Goal: Task Accomplishment & Management: Complete application form

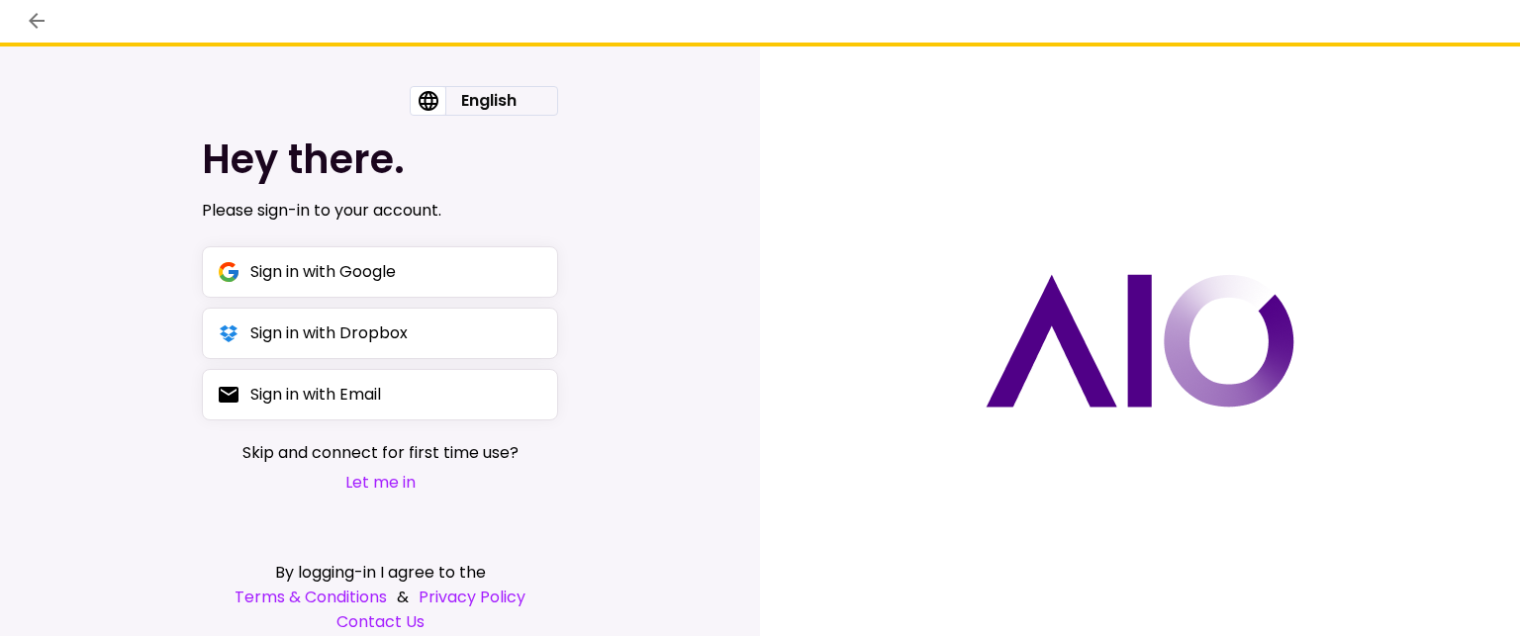
click at [377, 478] on button "Let me in" at bounding box center [380, 482] width 276 height 25
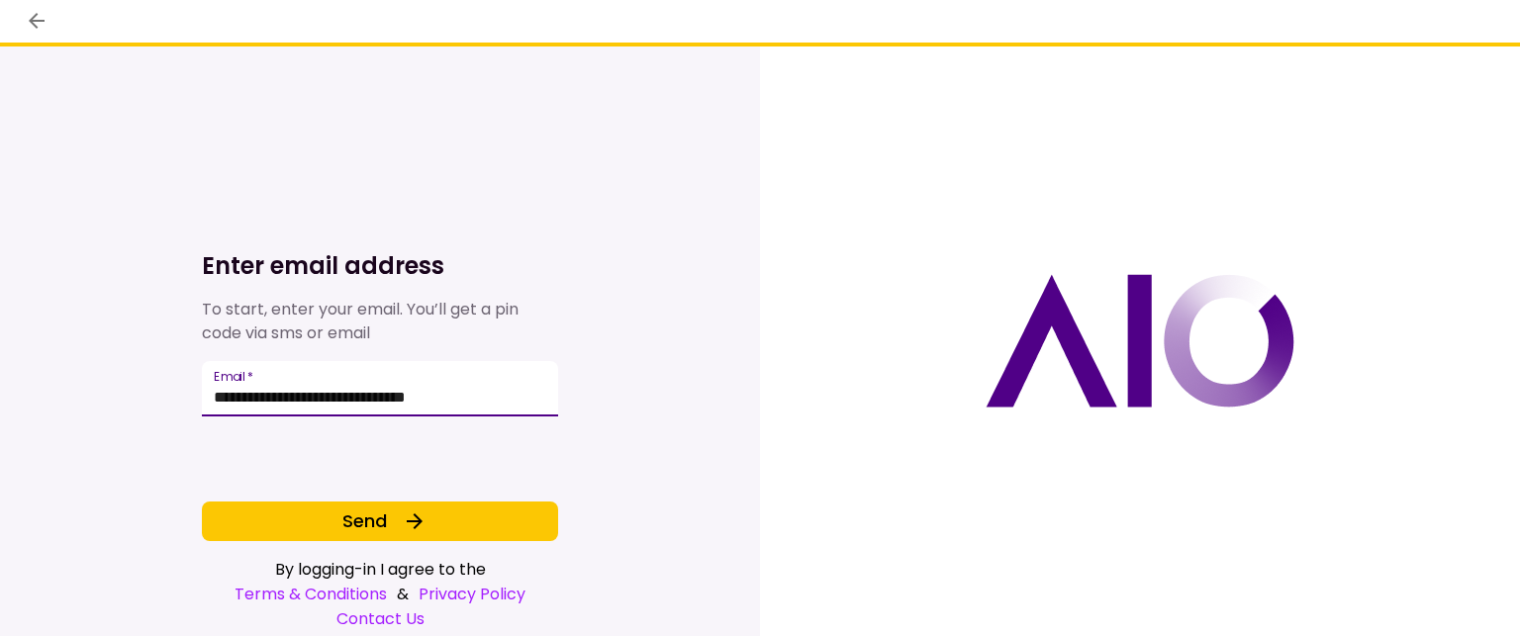
type input "**********"
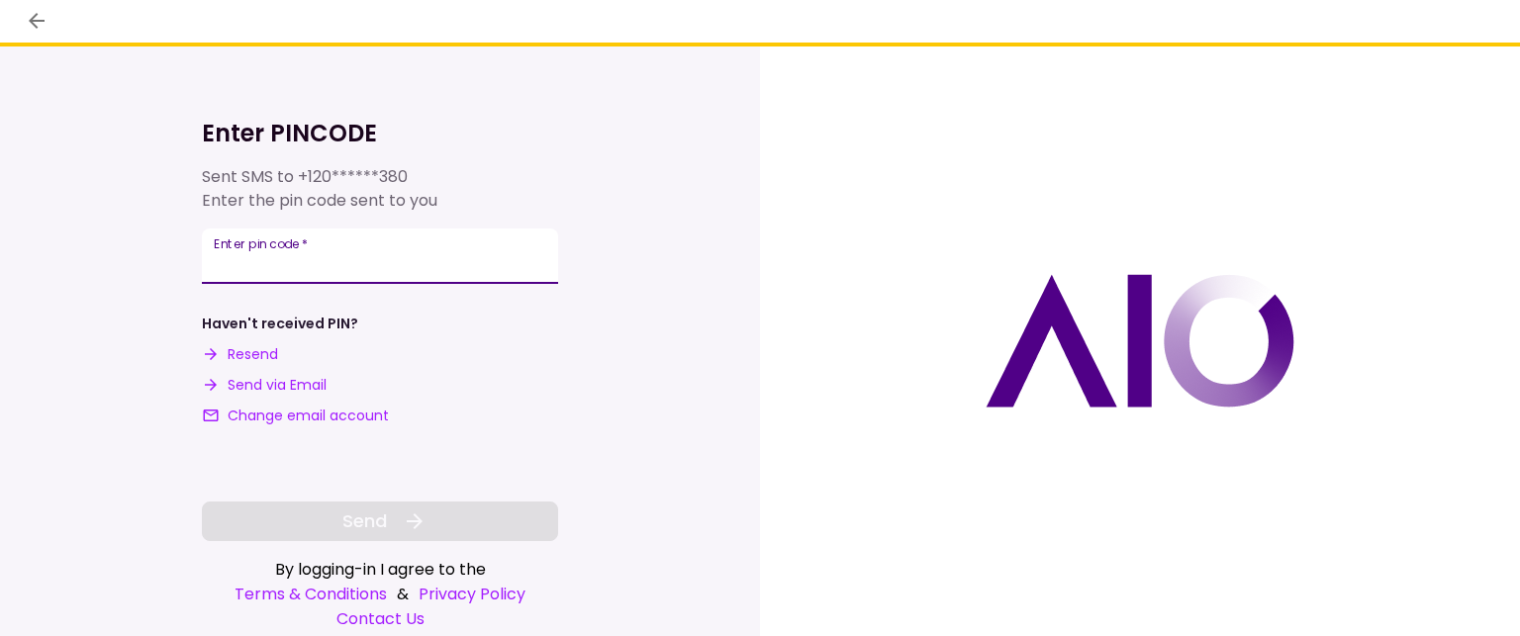
click at [220, 252] on div "**********" at bounding box center [380, 256] width 356 height 55
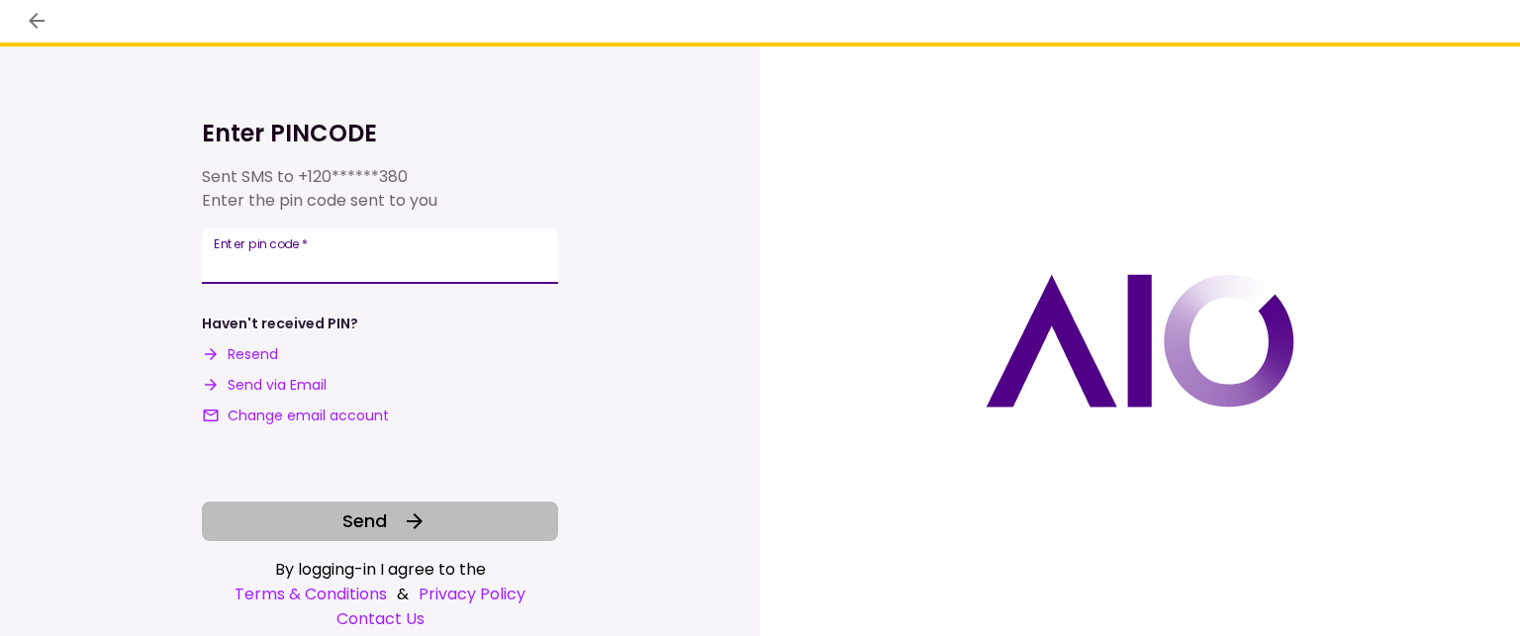
type input "******"
click at [374, 529] on span "Send" at bounding box center [364, 521] width 45 height 27
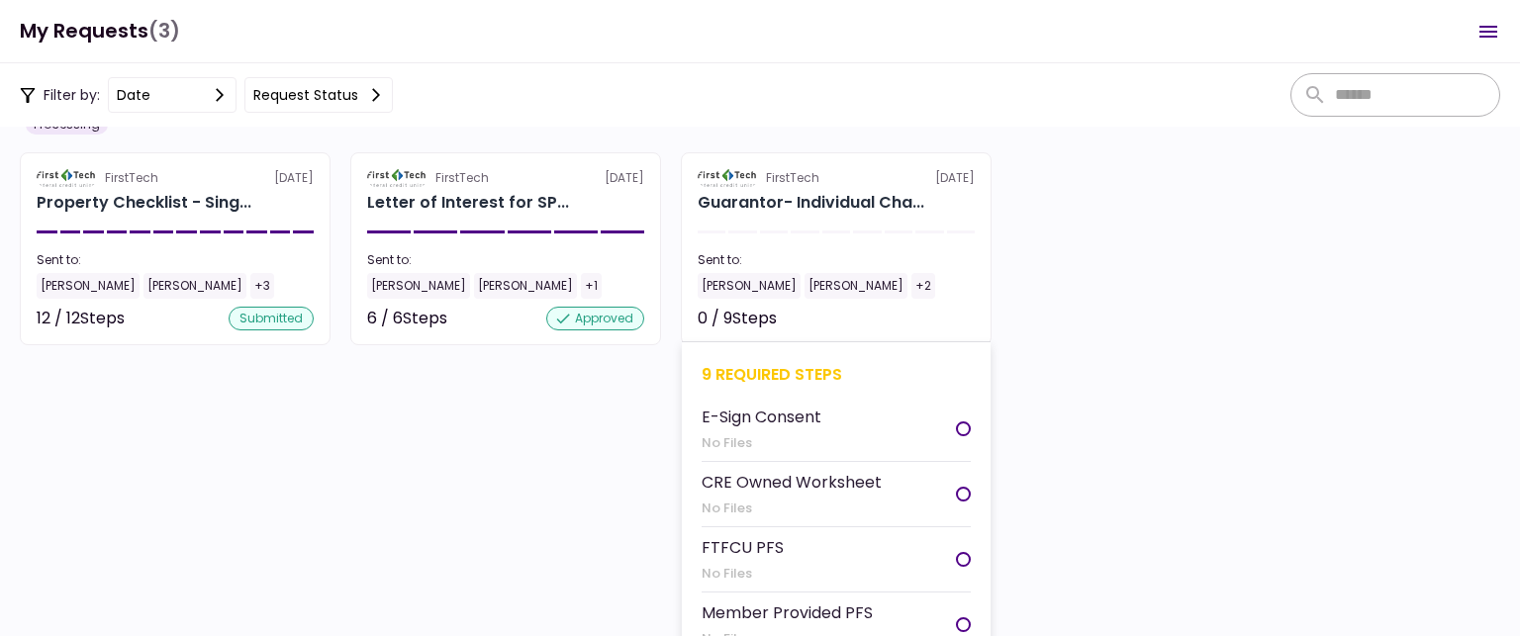
scroll to position [132, 0]
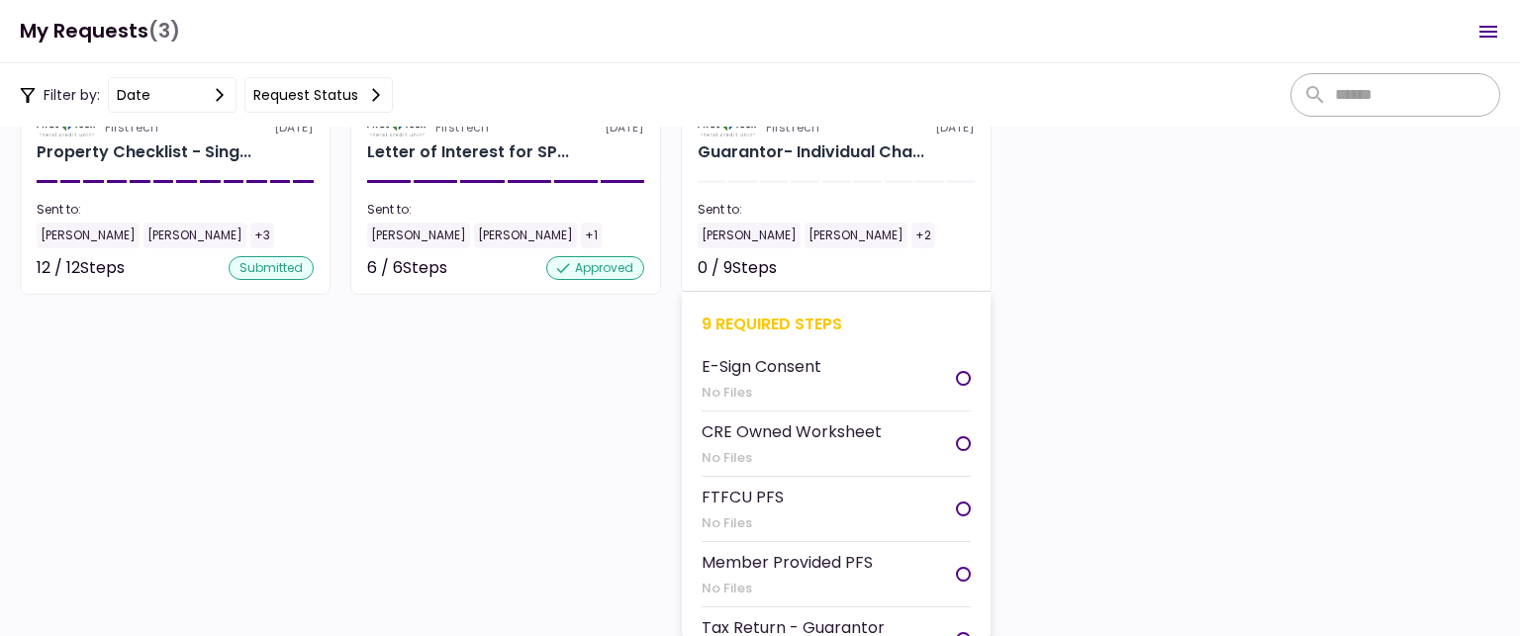
click at [956, 374] on div at bounding box center [963, 378] width 15 height 15
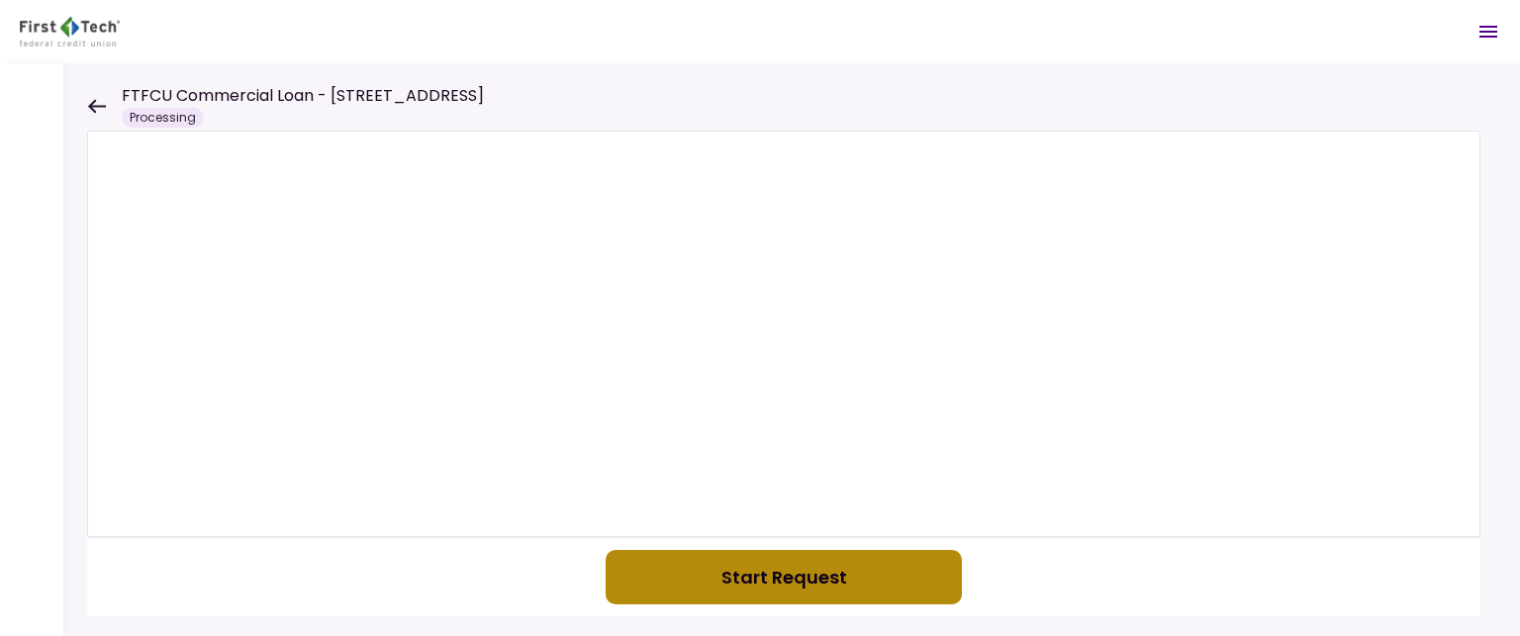
click at [757, 577] on button "Start Request" at bounding box center [784, 577] width 356 height 54
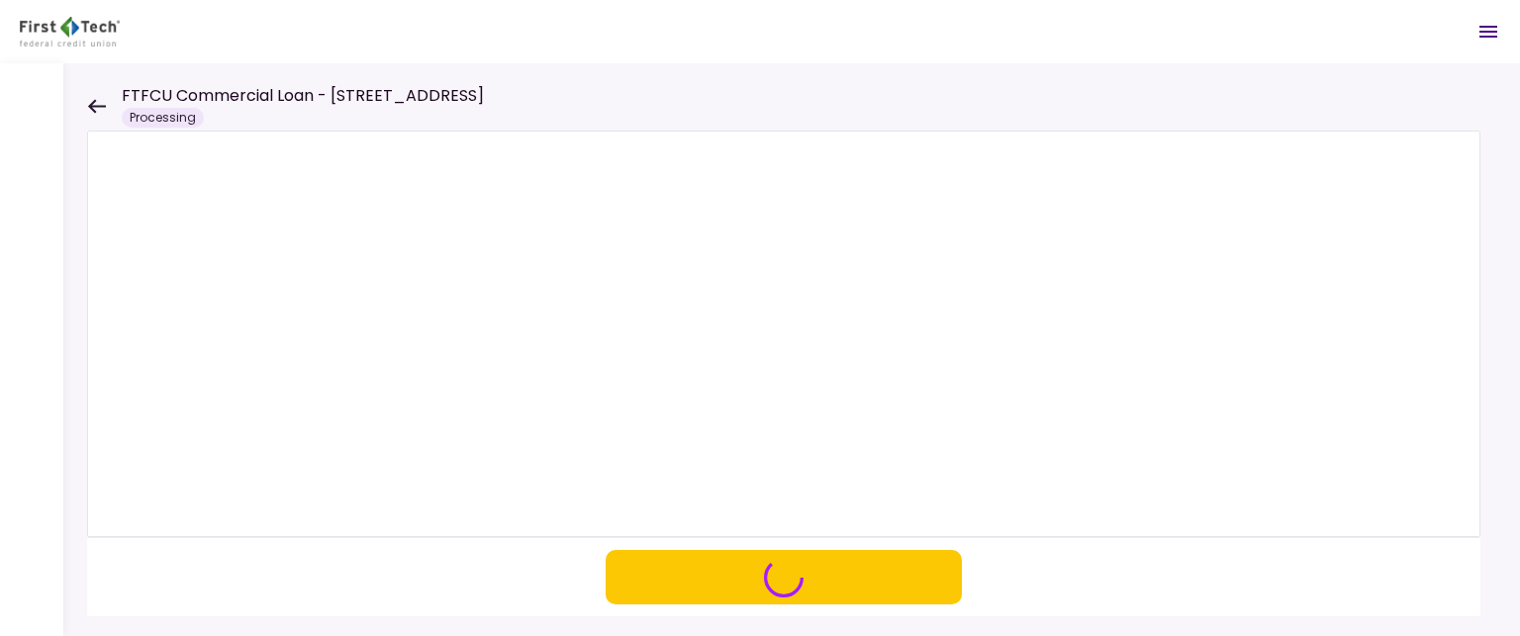
click at [92, 102] on icon at bounding box center [97, 106] width 18 height 14
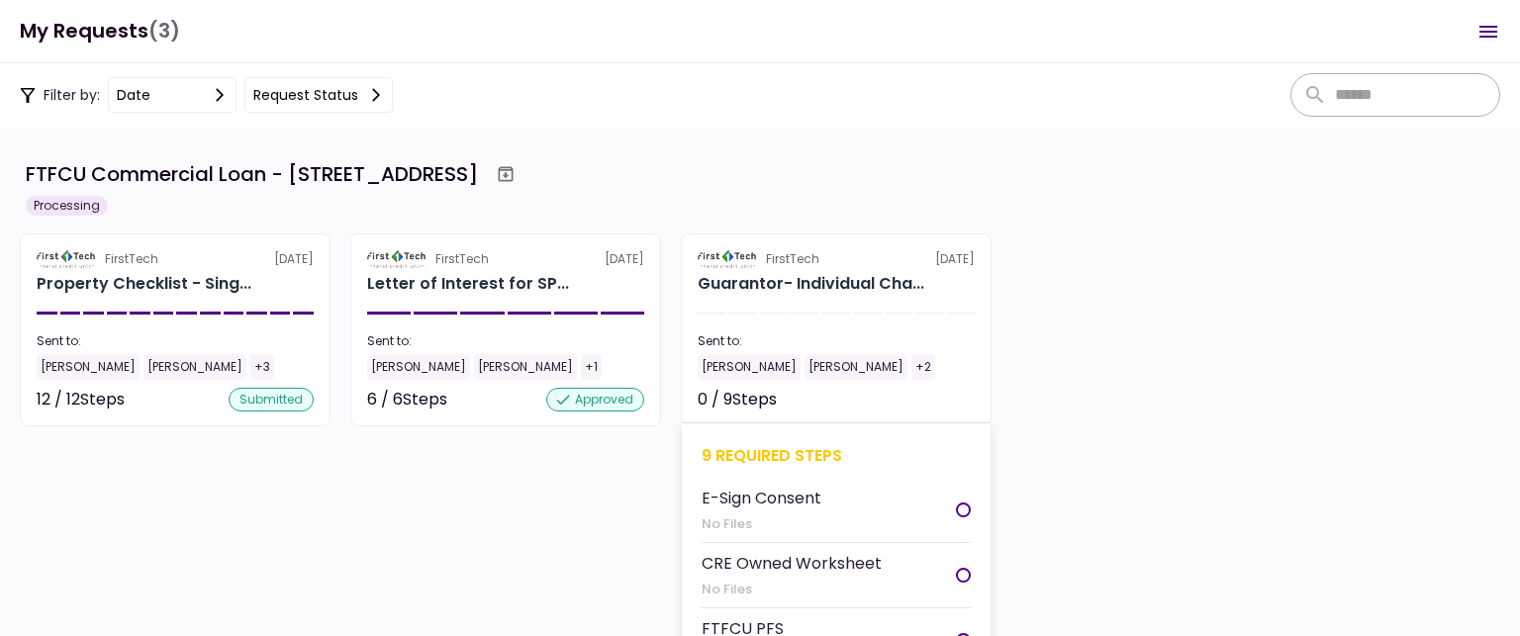
click at [956, 572] on div at bounding box center [963, 575] width 15 height 15
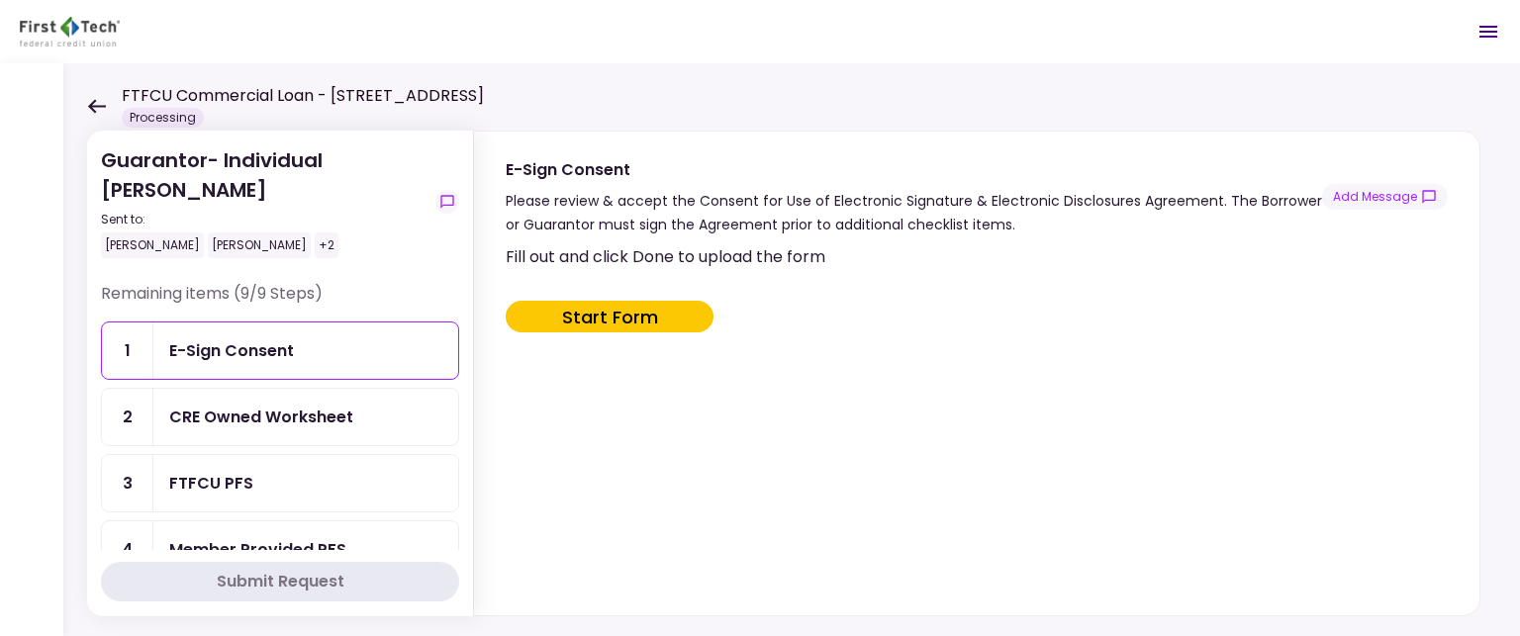
click at [200, 348] on div "E-Sign Consent" at bounding box center [231, 350] width 125 height 25
click at [603, 315] on button "Start Form" at bounding box center [610, 317] width 208 height 32
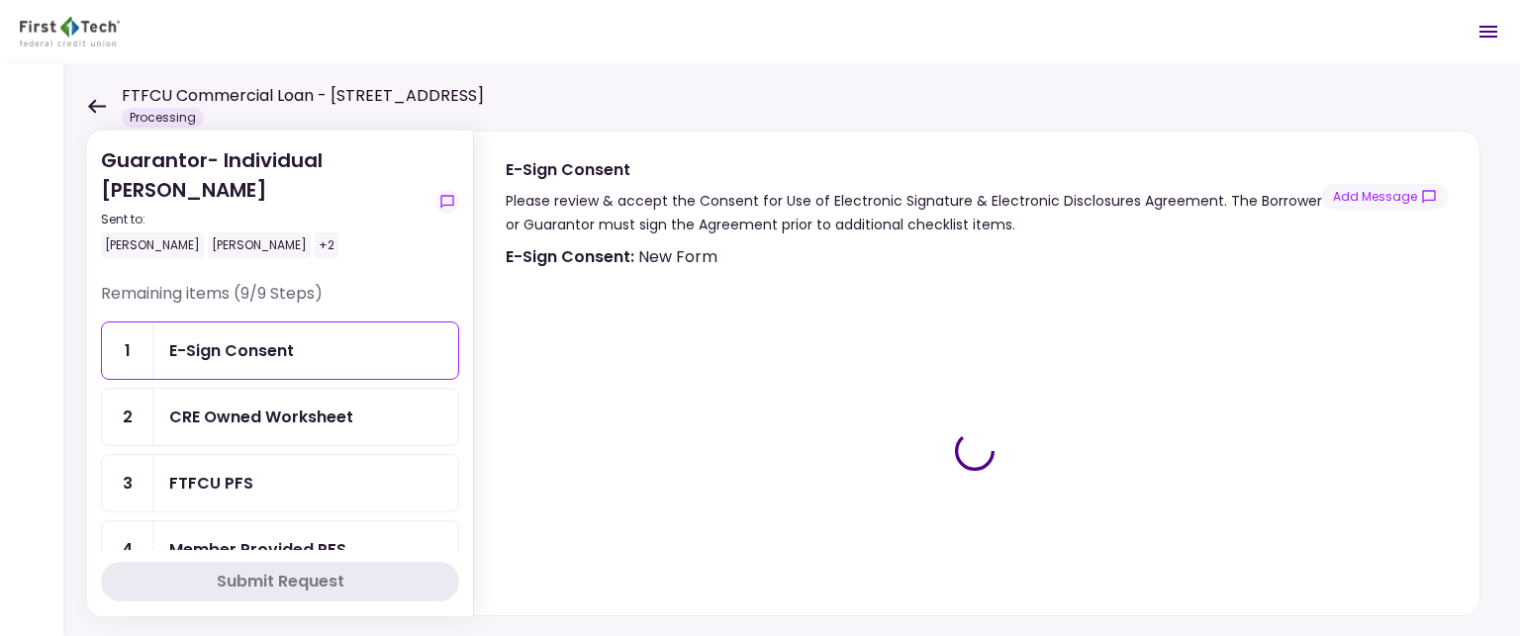
type input "***"
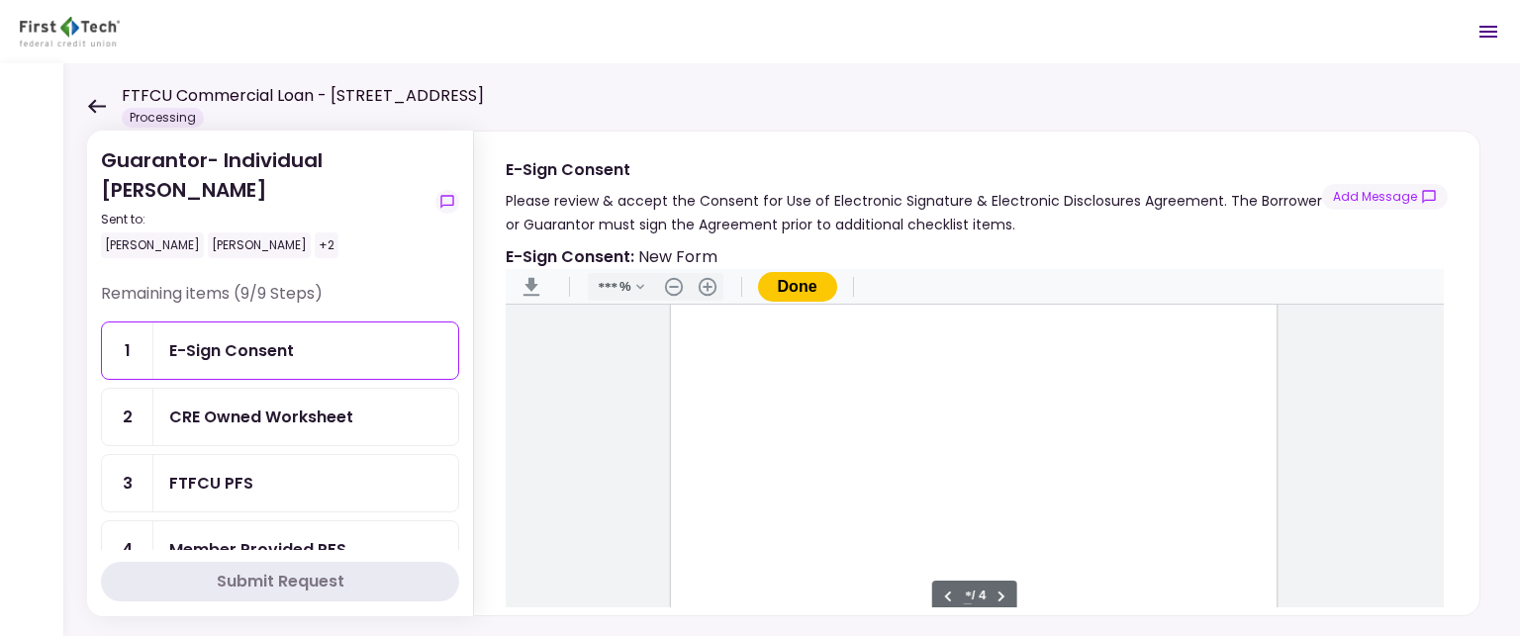
scroll to position [1486, 0]
type input "*"
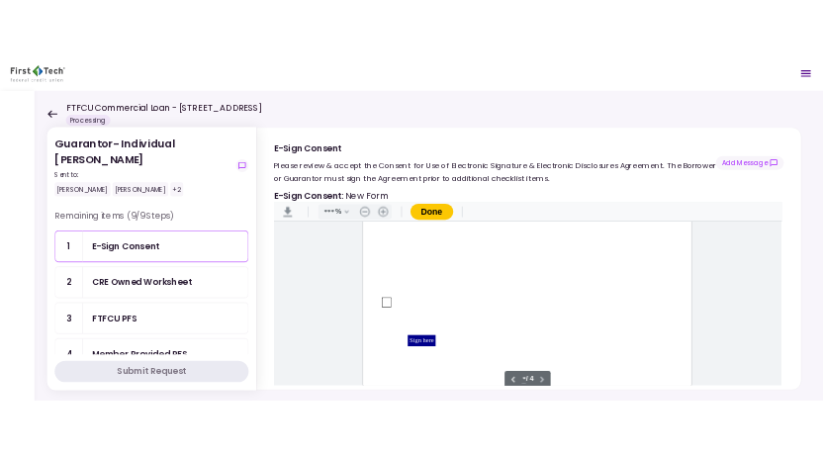
scroll to position [2639, 0]
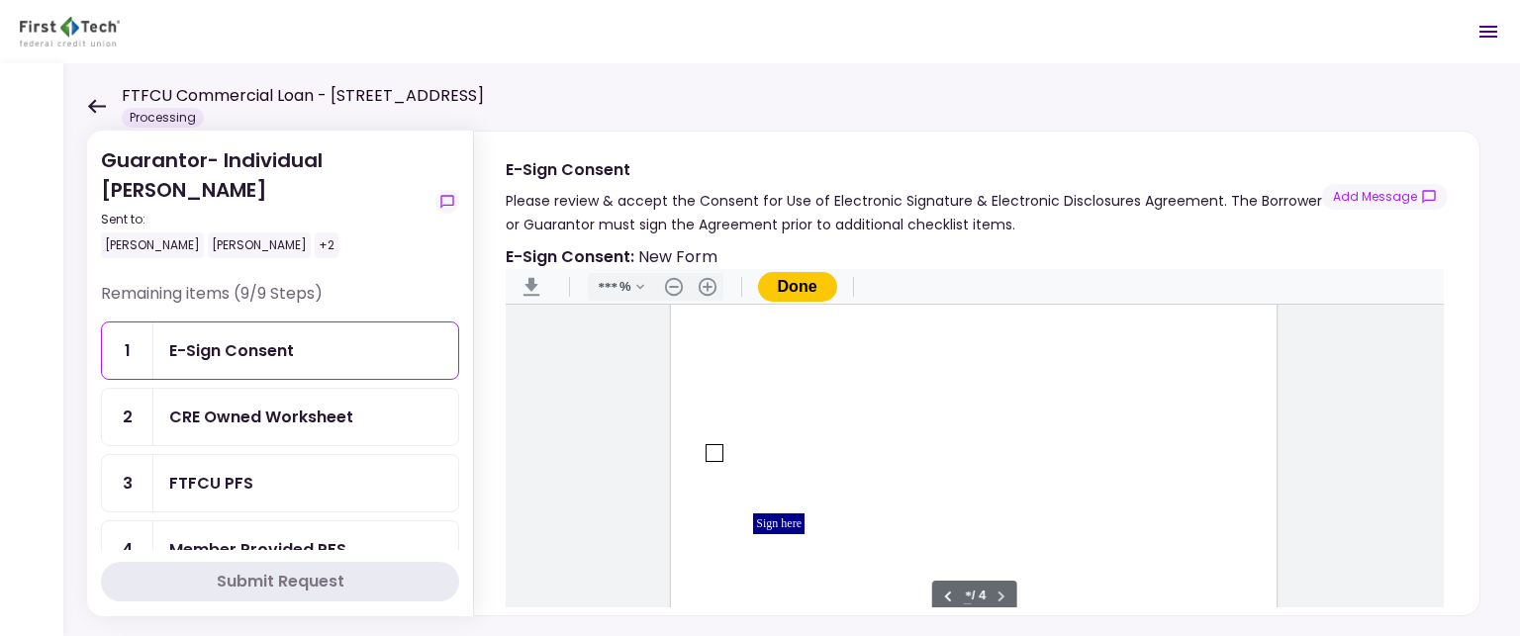
click at [709, 448] on div "Document Content" at bounding box center [715, 453] width 16 height 16
click at [770, 522] on div "Sign here" at bounding box center [778, 524] width 51 height 21
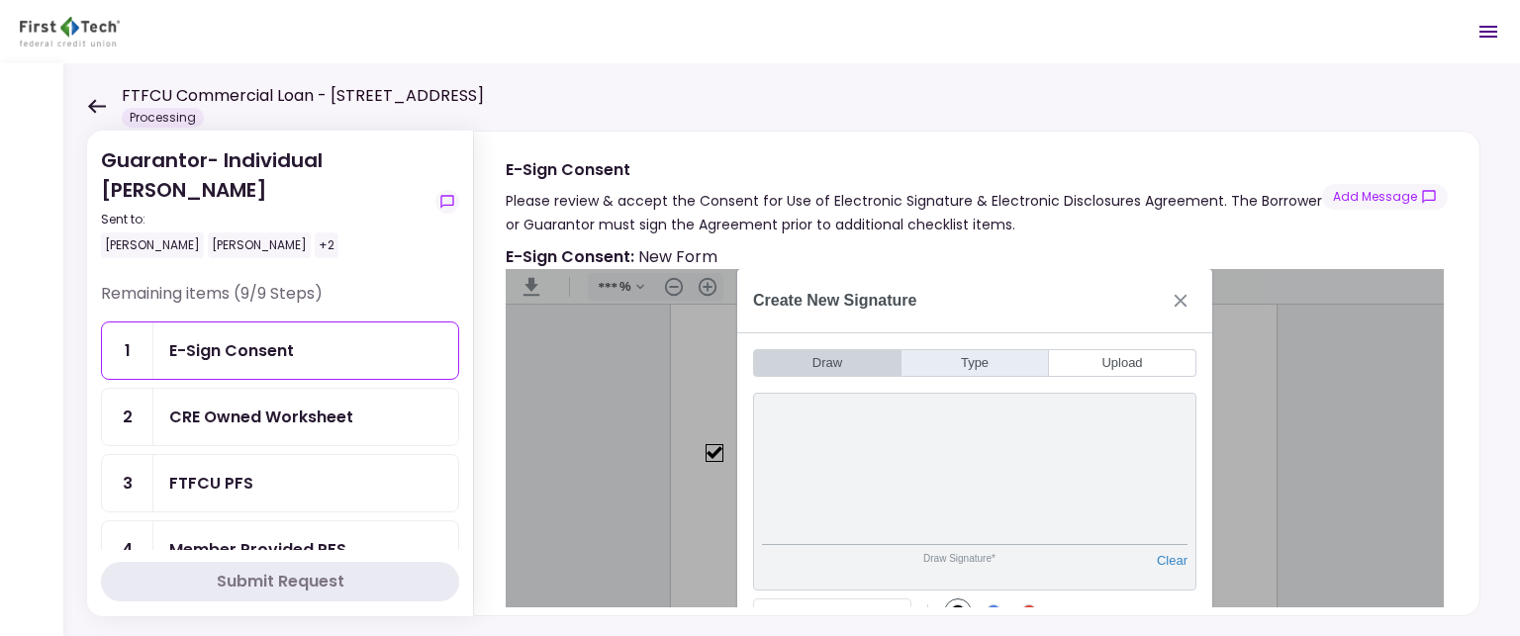
click at [982, 363] on button "Type" at bounding box center [975, 363] width 147 height 28
type input "*"
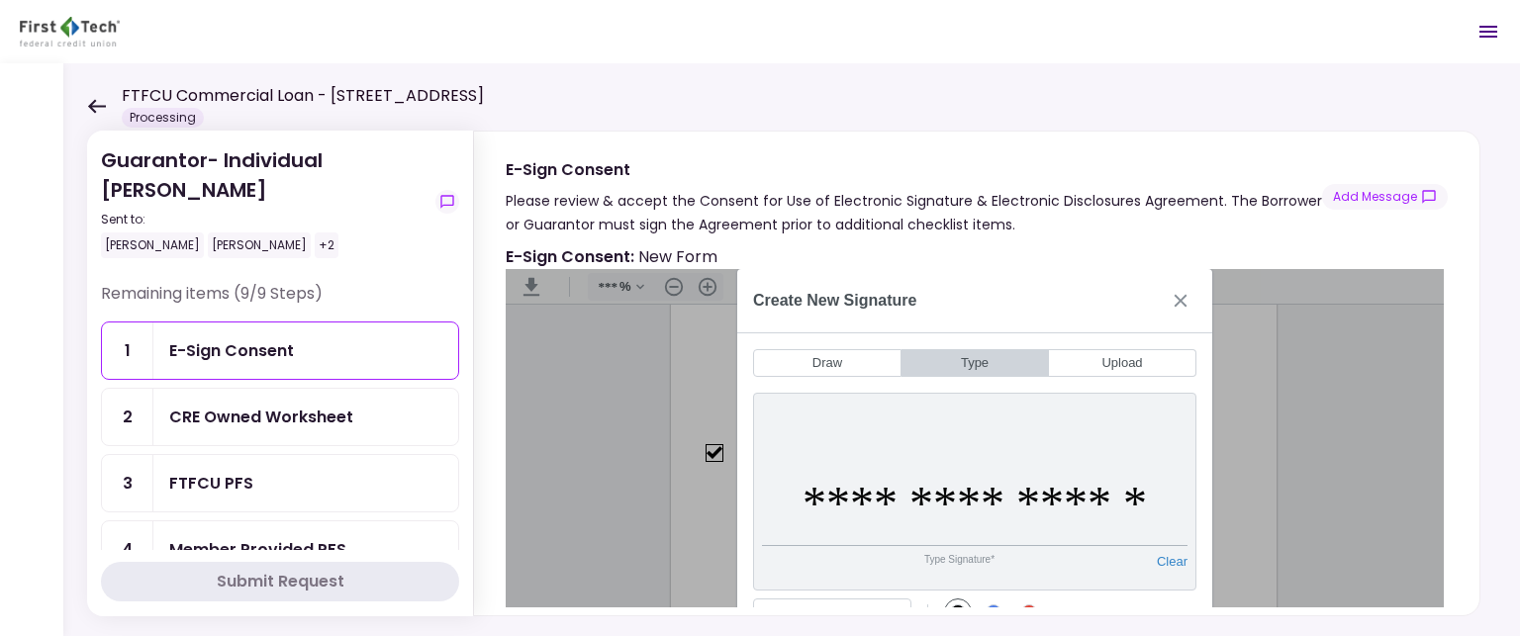
type input "**********"
click at [899, 573] on div "Type Signature*" at bounding box center [959, 568] width 395 height 28
drag, startPoint x: 1436, startPoint y: 586, endPoint x: 1437, endPoint y: 599, distance: 12.9
click at [1437, 599] on div "**********" at bounding box center [975, 450] width 938 height 363
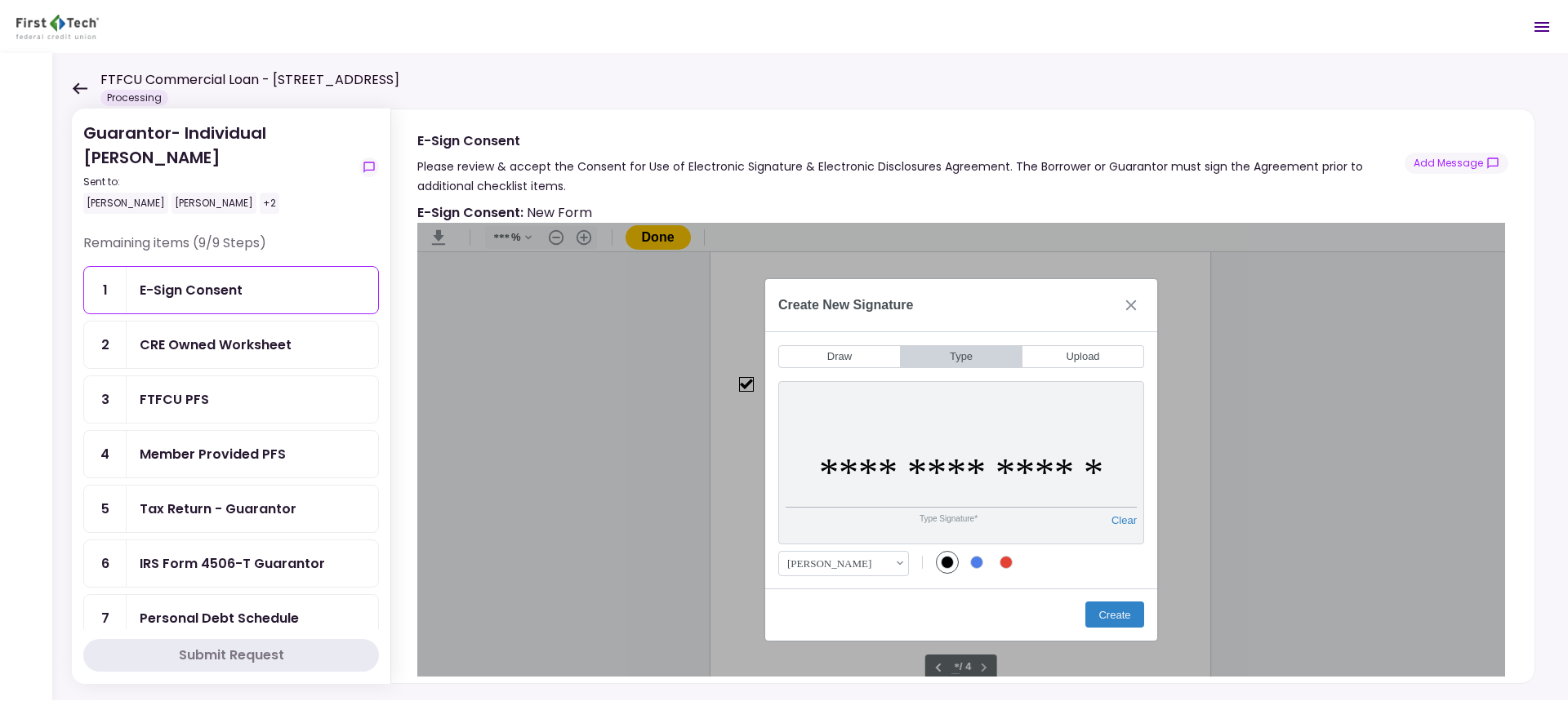
scroll to position [2165, 0]
click at [1112, 524] on button "Create" at bounding box center [1114, 614] width 59 height 26
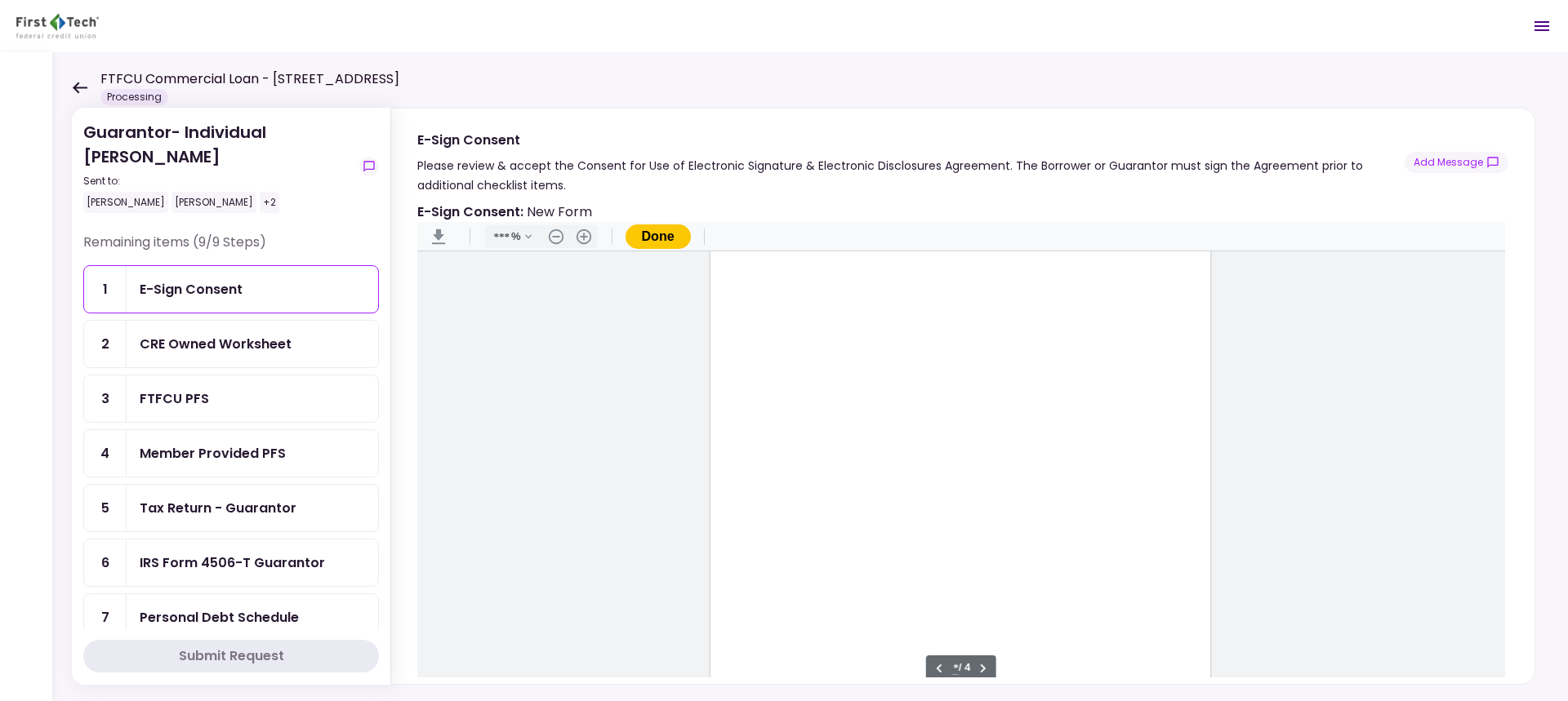
type input "*"
click at [660, 237] on button "Done" at bounding box center [658, 237] width 65 height 25
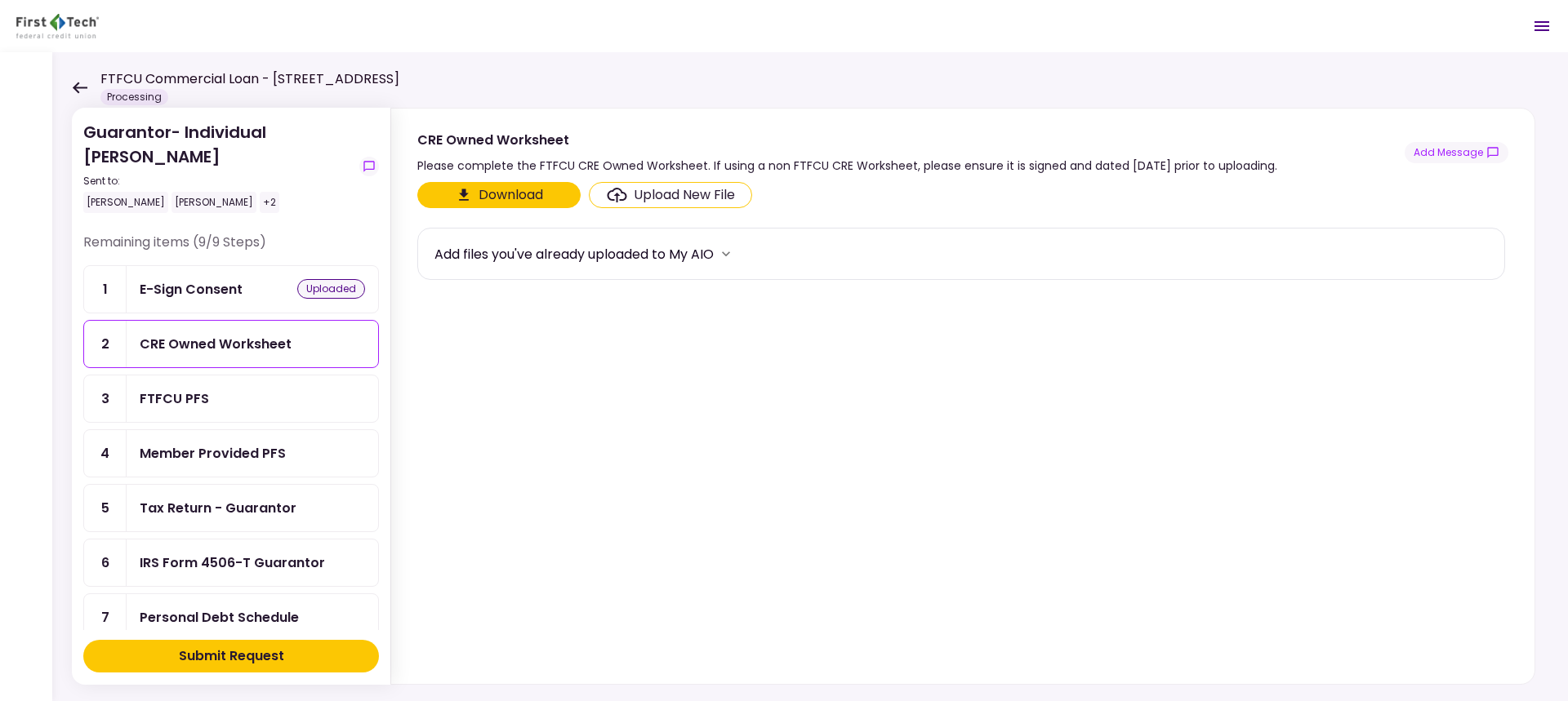
click at [203, 506] on div "Tax Return - Guarantor" at bounding box center [218, 508] width 157 height 21
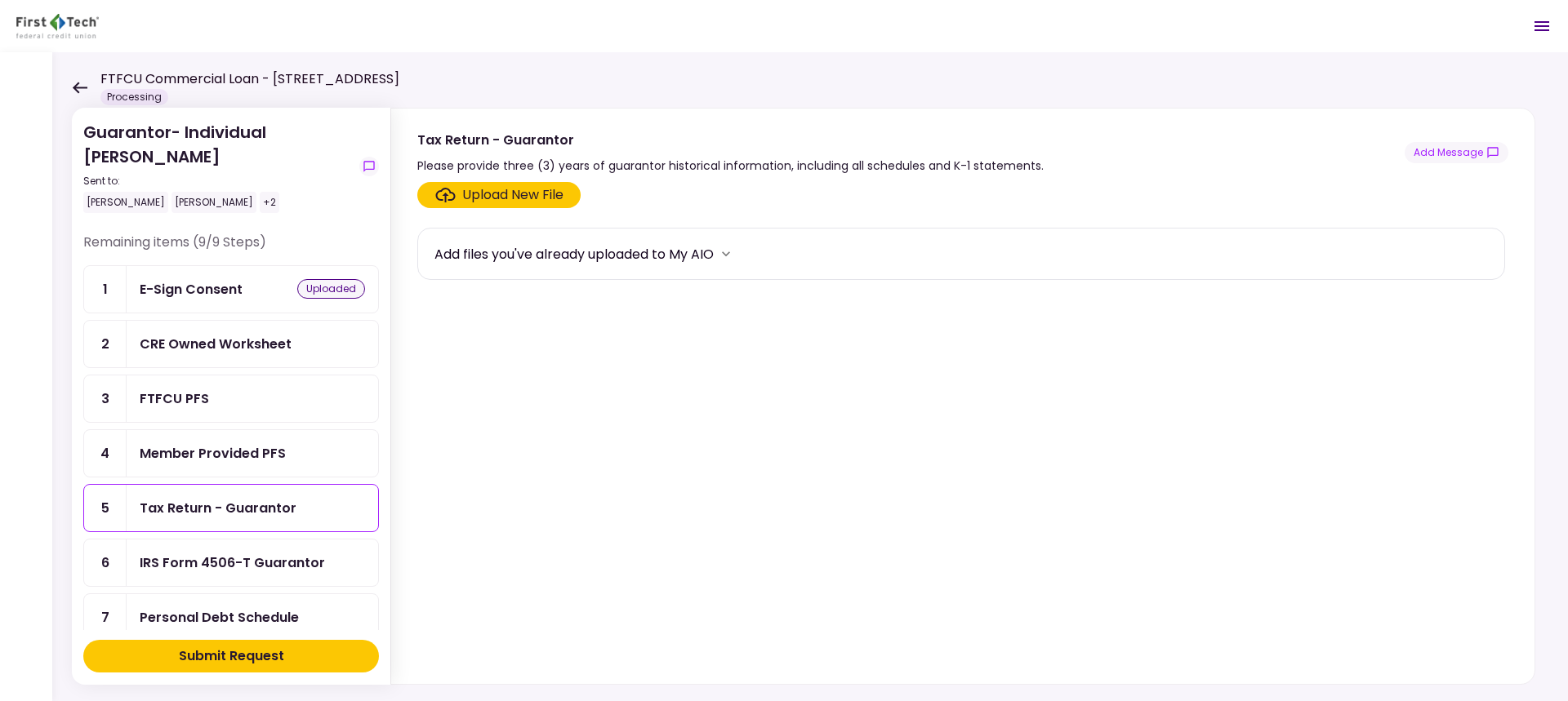
click at [495, 195] on div "Upload New File" at bounding box center [512, 195] width 102 height 20
click at [0, 0] on input "Upload New File" at bounding box center [0, 0] width 0 height 0
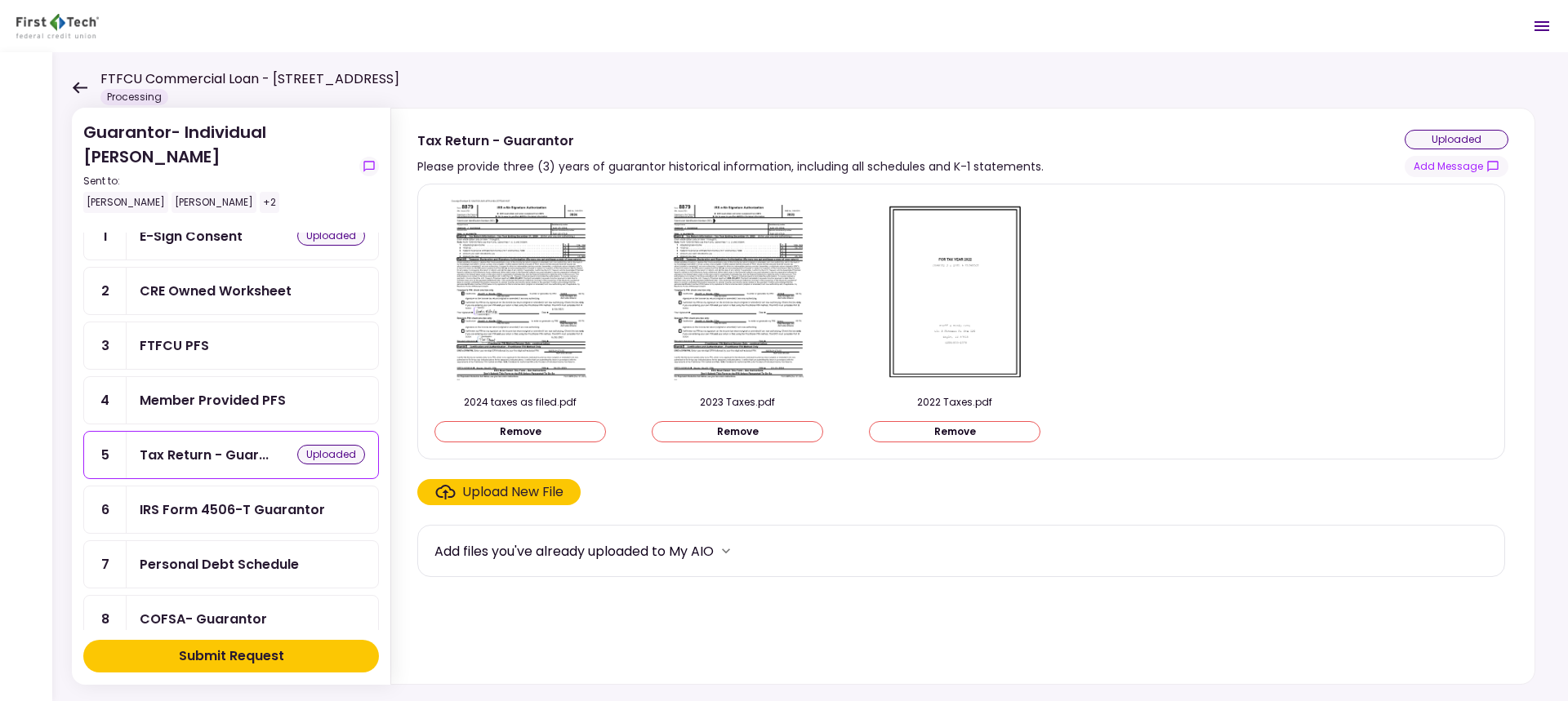
scroll to position [82, 0]
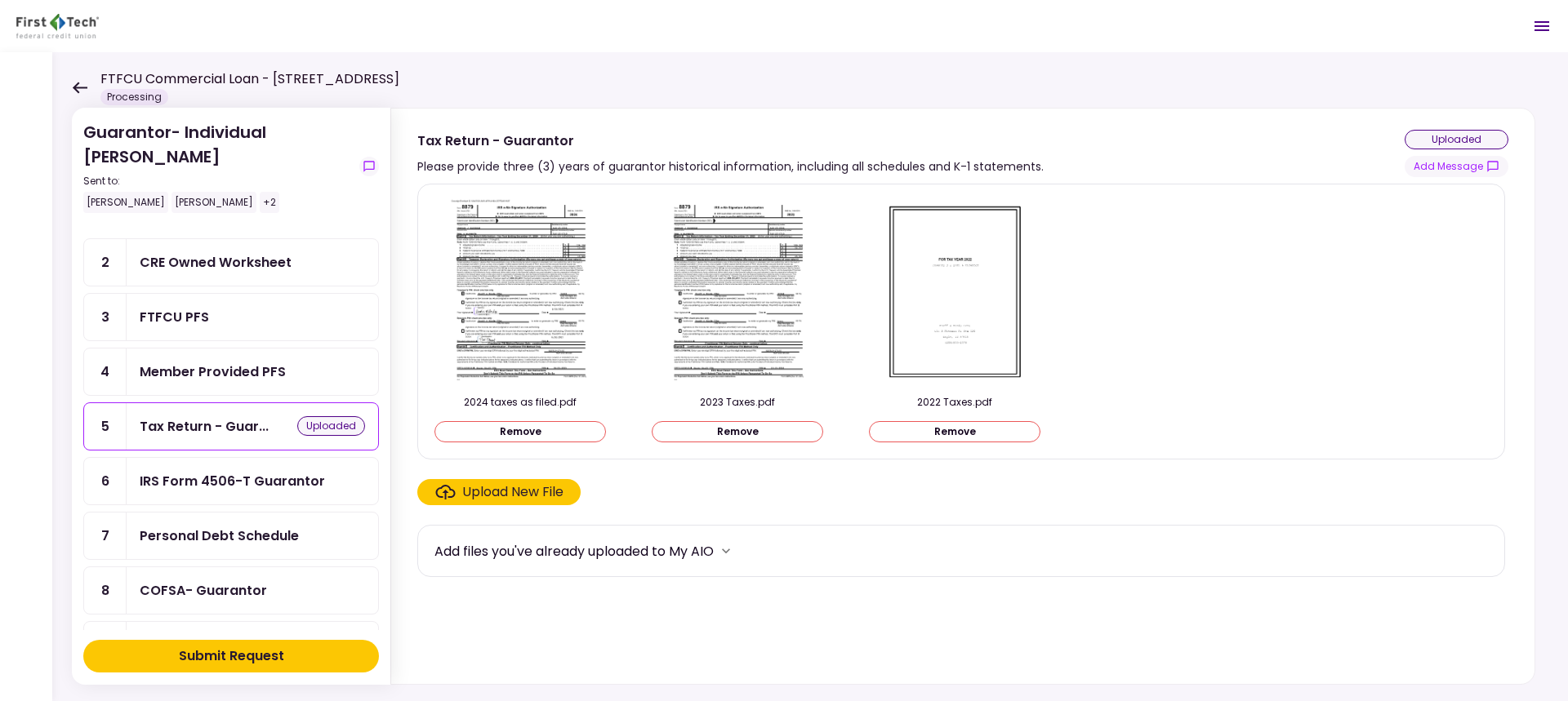
click at [505, 493] on div "Upload New File" at bounding box center [512, 492] width 102 height 20
click at [0, 0] on input "Upload New File" at bounding box center [0, 0] width 0 height 0
click at [240, 524] on div "Submit Request" at bounding box center [232, 656] width 106 height 20
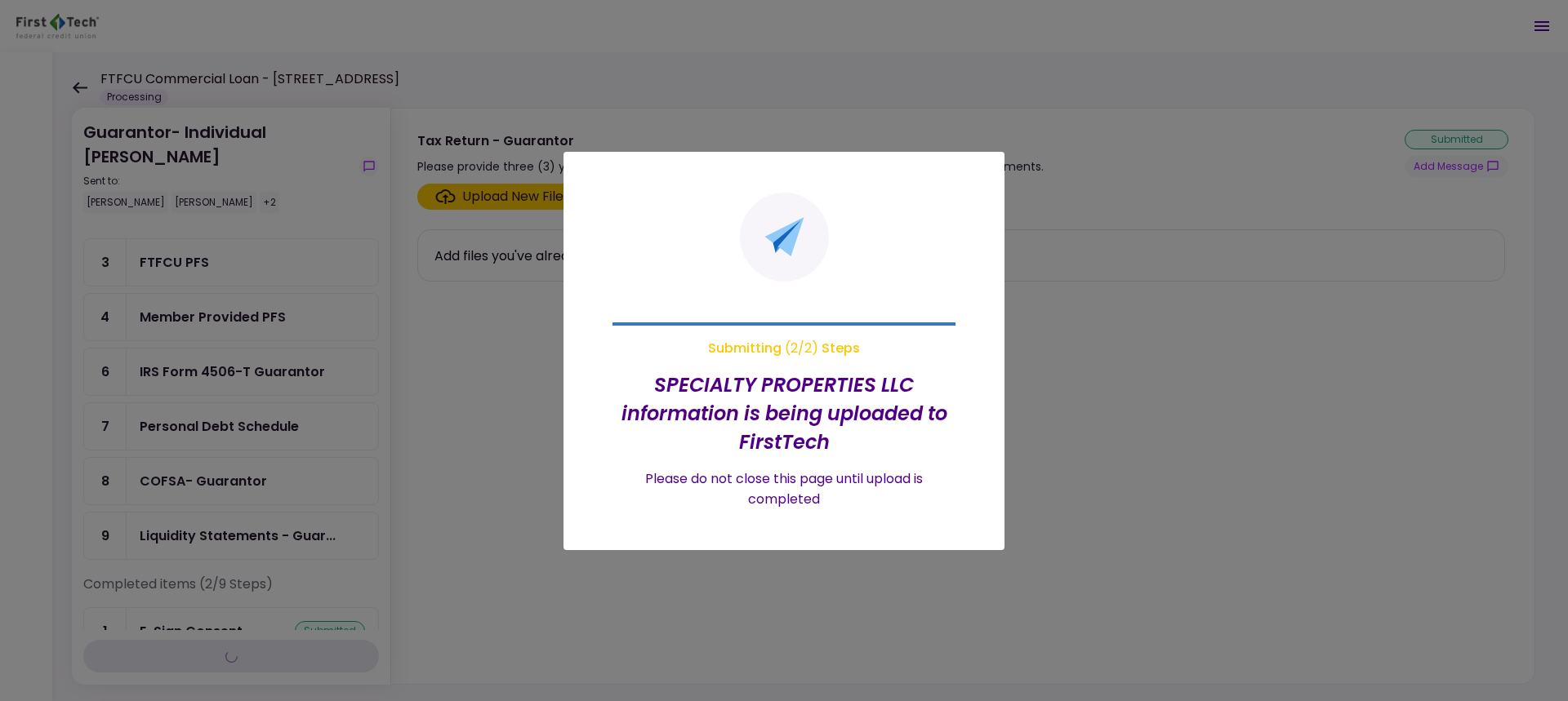
scroll to position [27, 0]
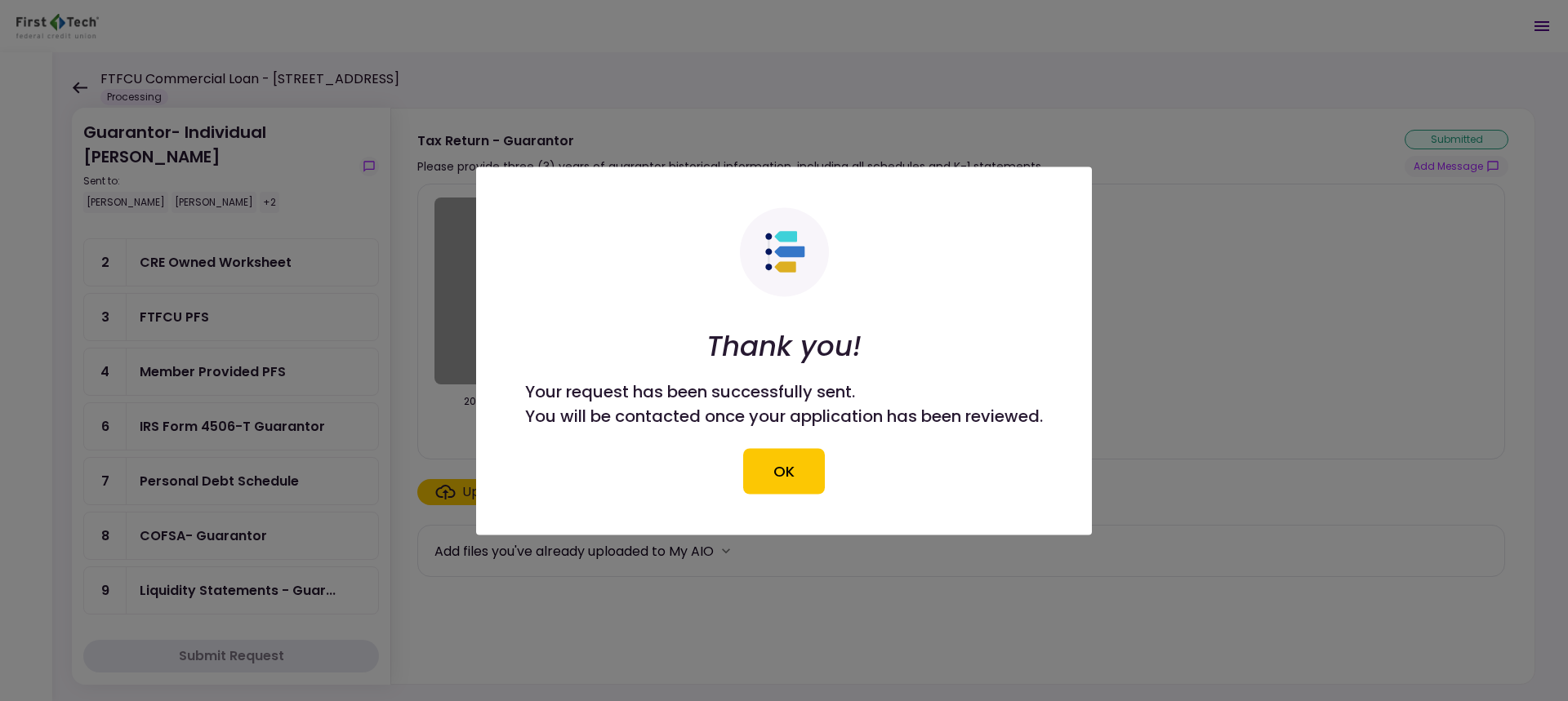
click at [785, 472] on button "OK" at bounding box center [784, 470] width 82 height 45
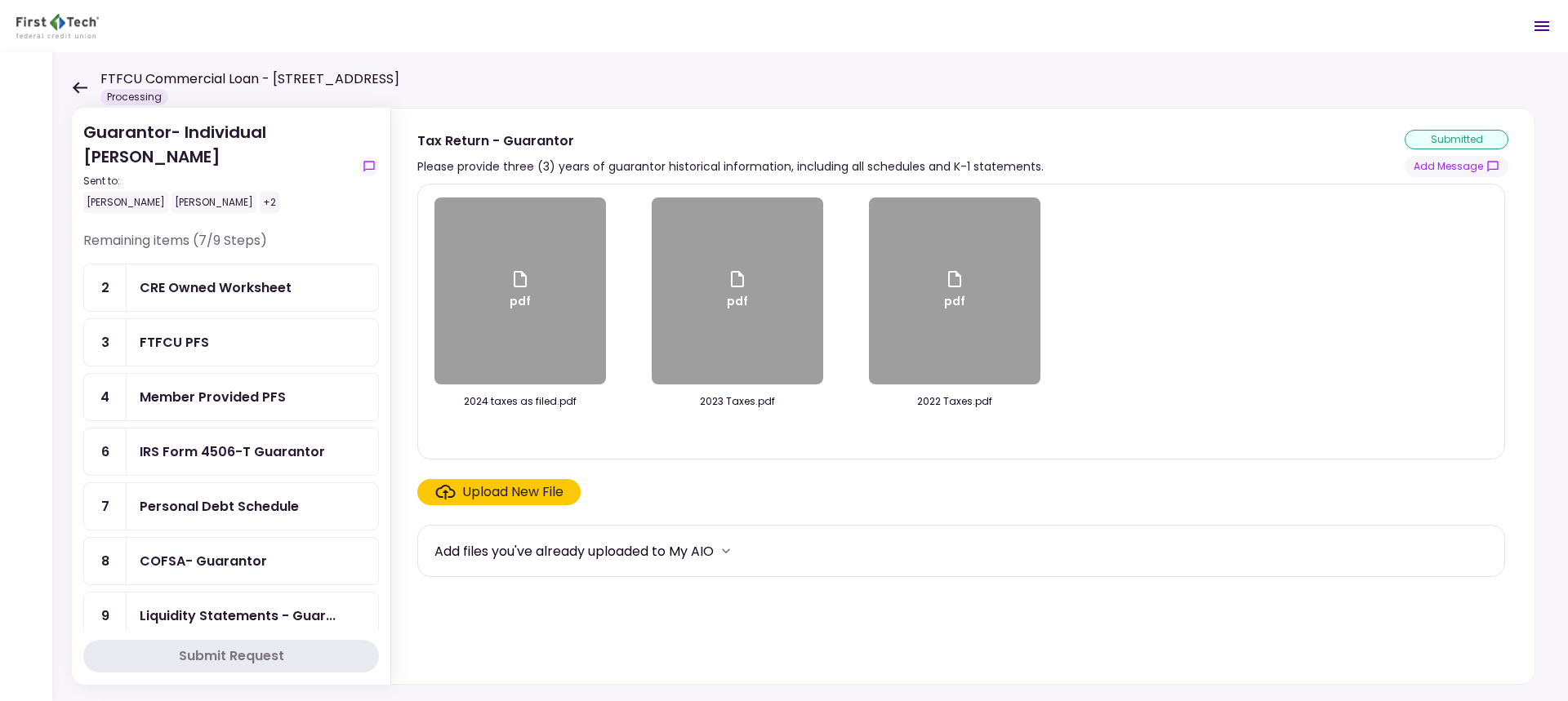
scroll to position [0, 0]
click at [199, 288] on div "CRE Owned Worksheet" at bounding box center [215, 289] width 152 height 21
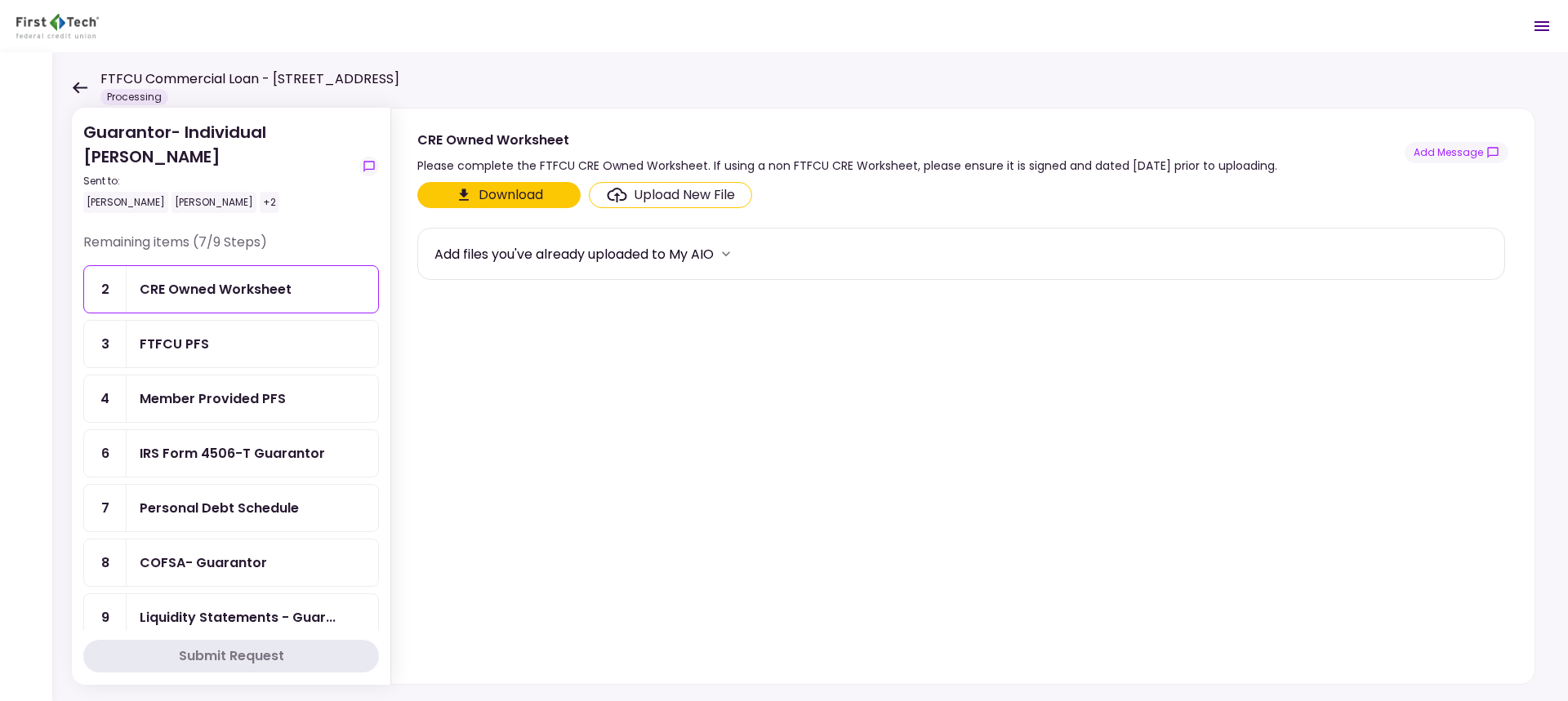
click at [479, 194] on button "Download" at bounding box center [499, 195] width 163 height 26
click at [174, 344] on div "FTFCU PFS" at bounding box center [174, 344] width 69 height 21
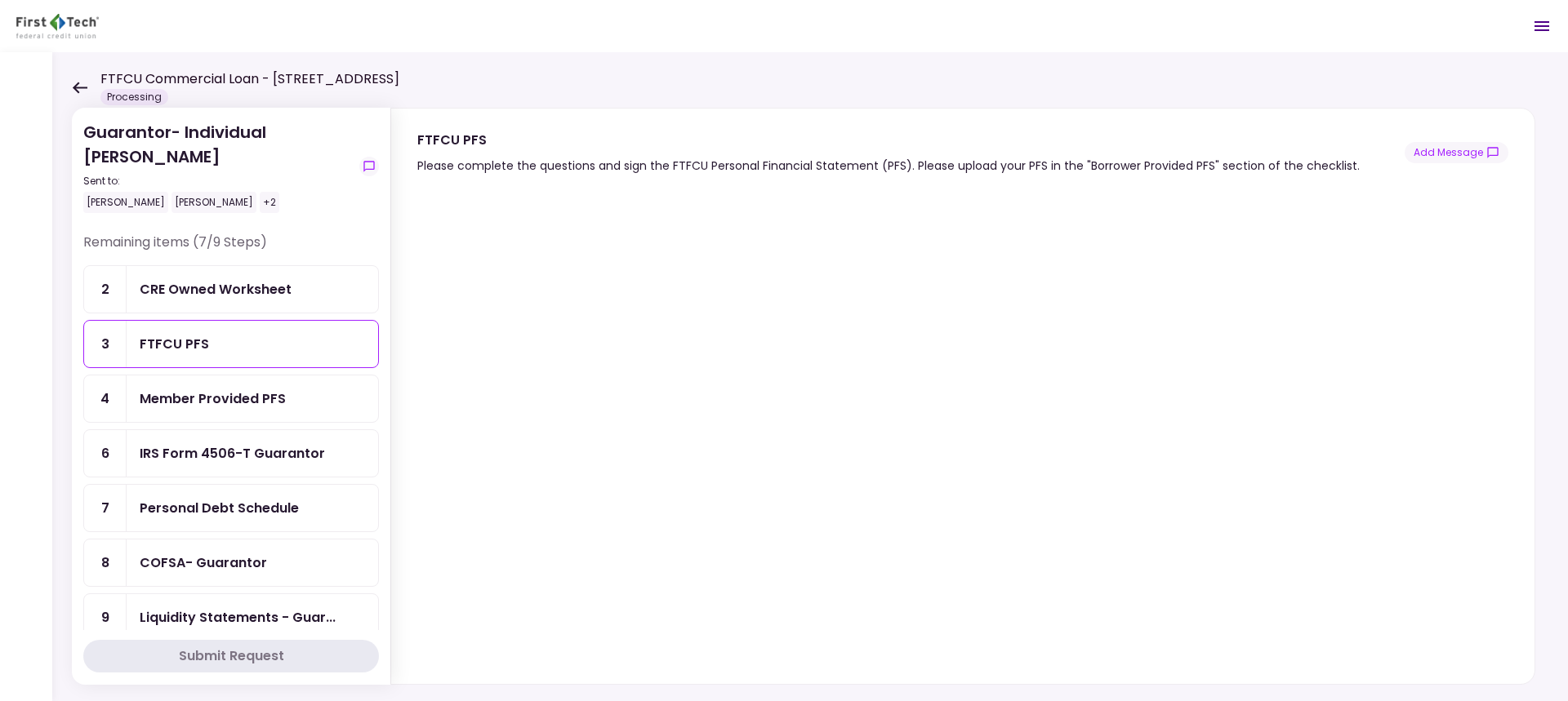
scroll to position [21, 0]
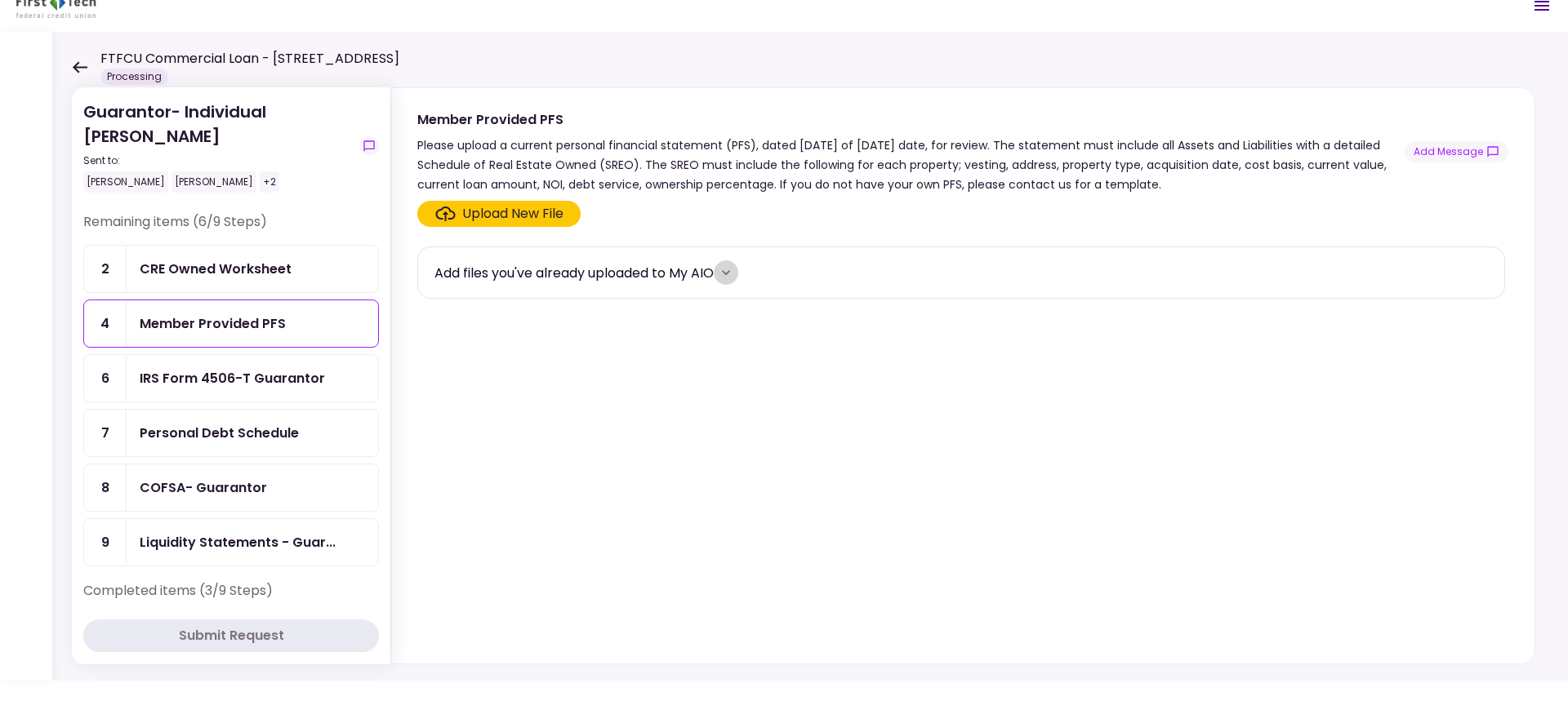
click at [730, 273] on icon "more" at bounding box center [726, 273] width 8 height 5
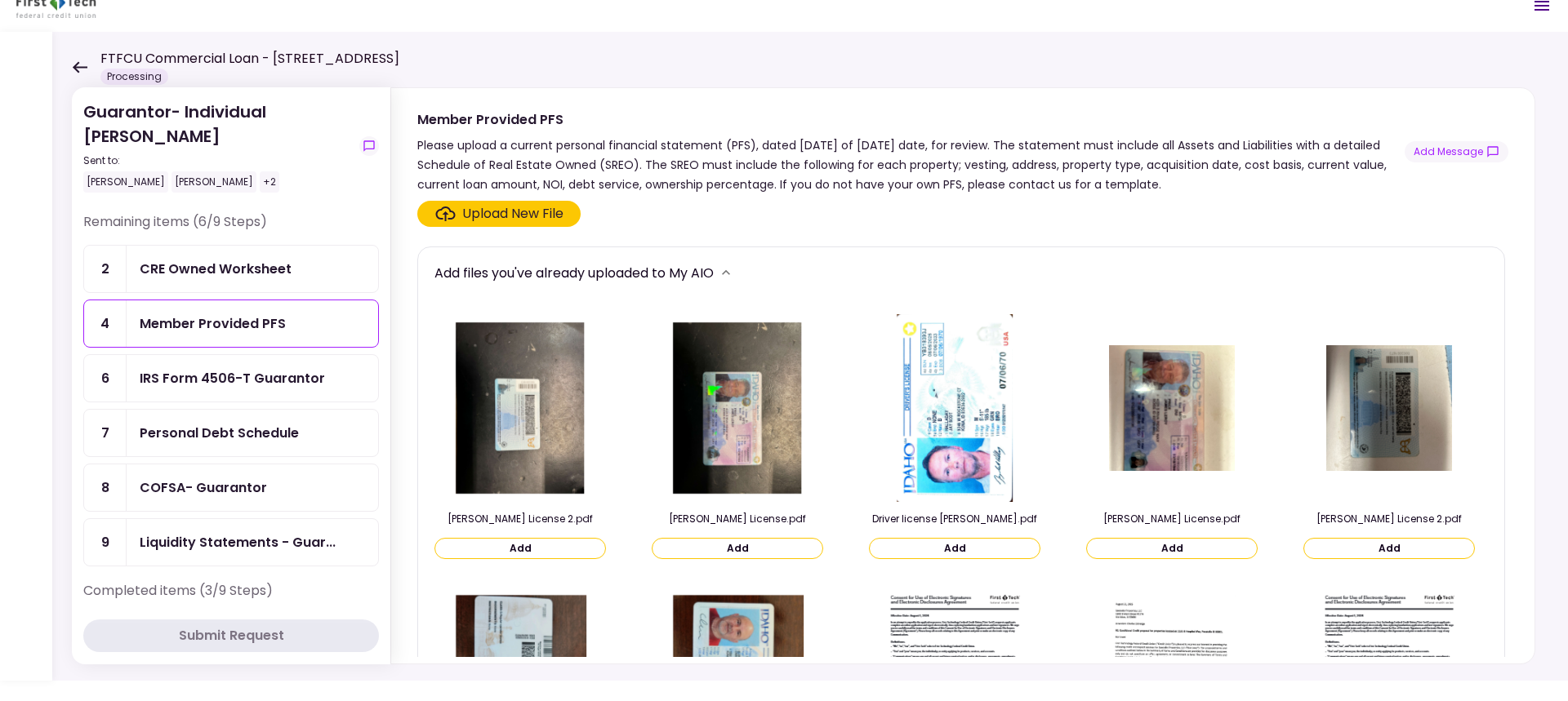
click at [658, 215] on div "Upload New File" at bounding box center [961, 214] width 1088 height 26
click at [181, 383] on div "IRS Form 4506-T Guarantor" at bounding box center [232, 378] width 186 height 21
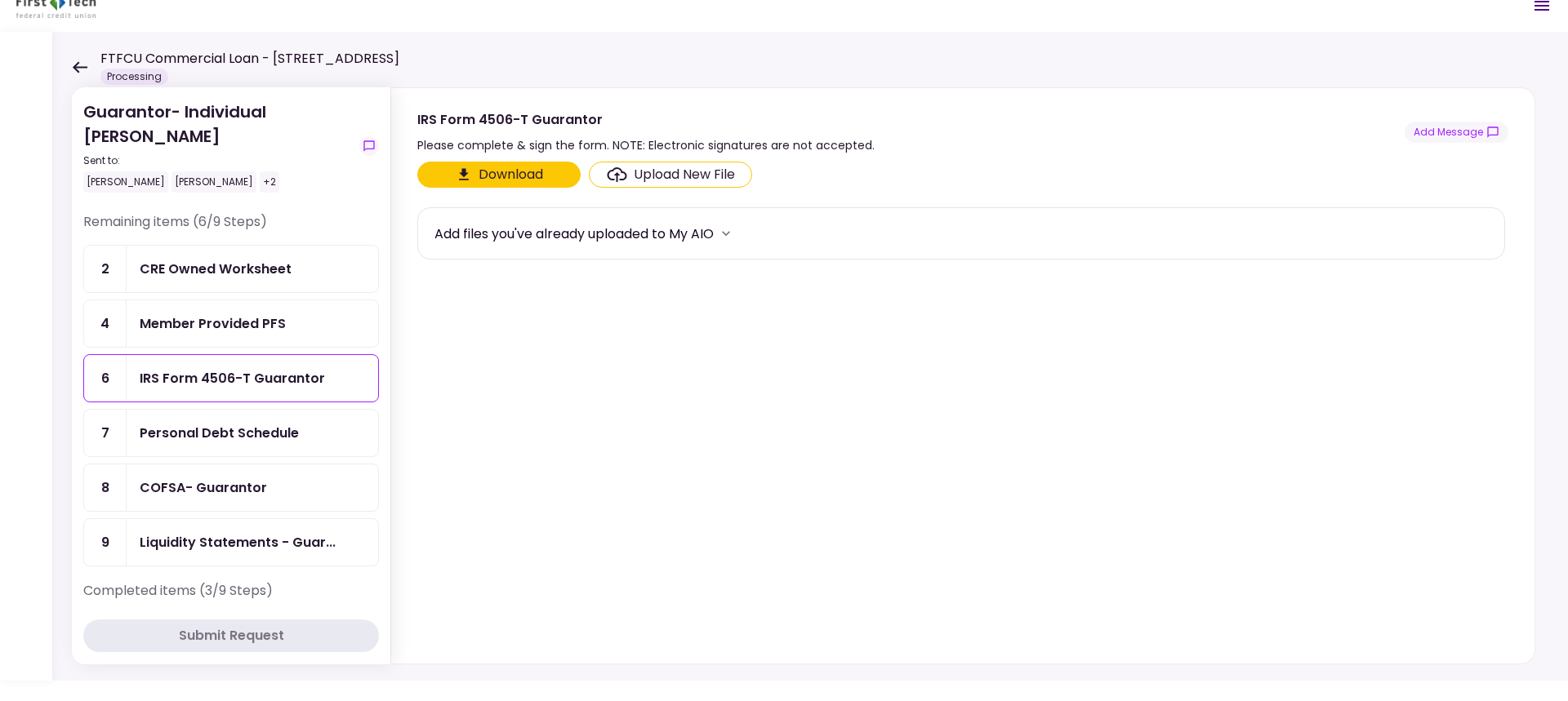
click at [187, 267] on div "CRE Owned Worksheet" at bounding box center [215, 269] width 152 height 21
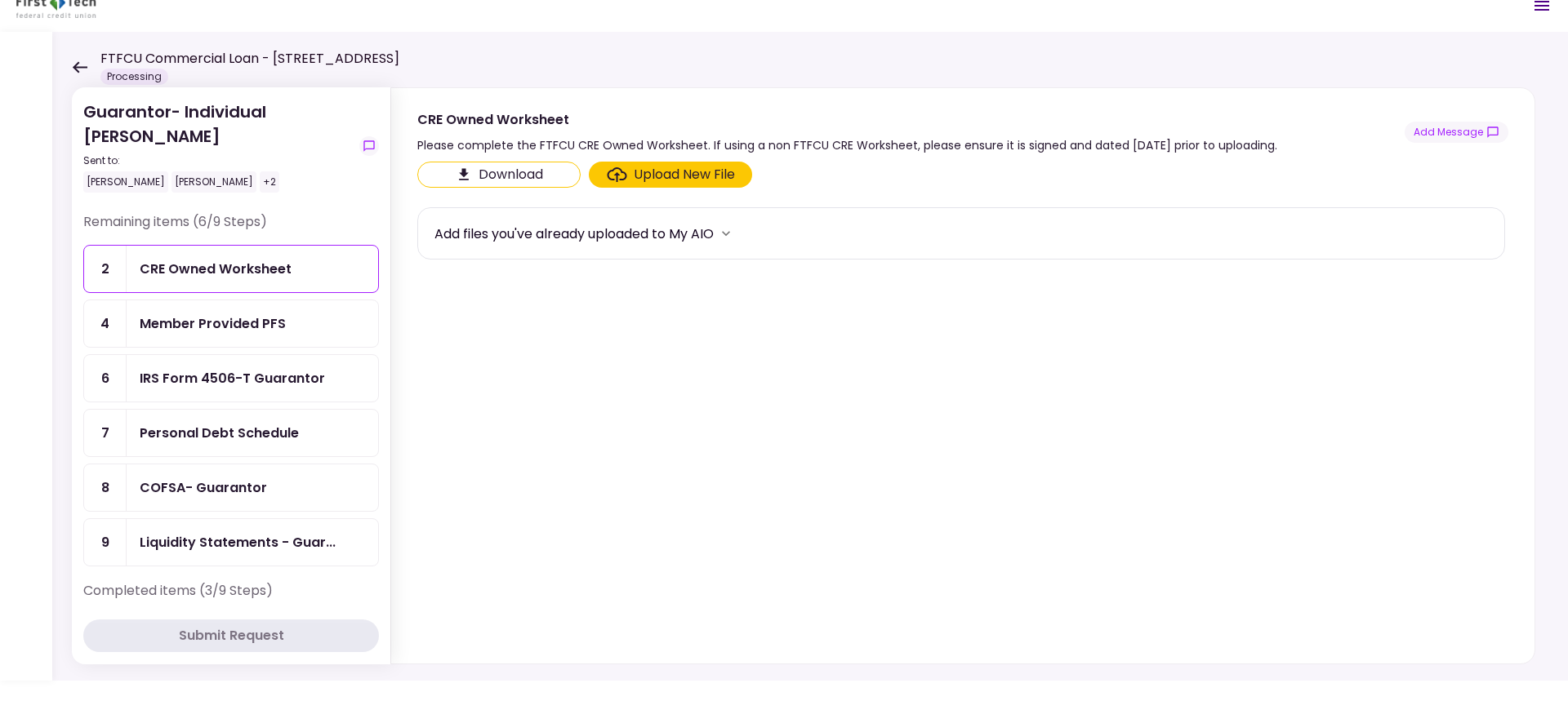
click at [196, 325] on div "Member Provided PFS" at bounding box center [212, 323] width 146 height 21
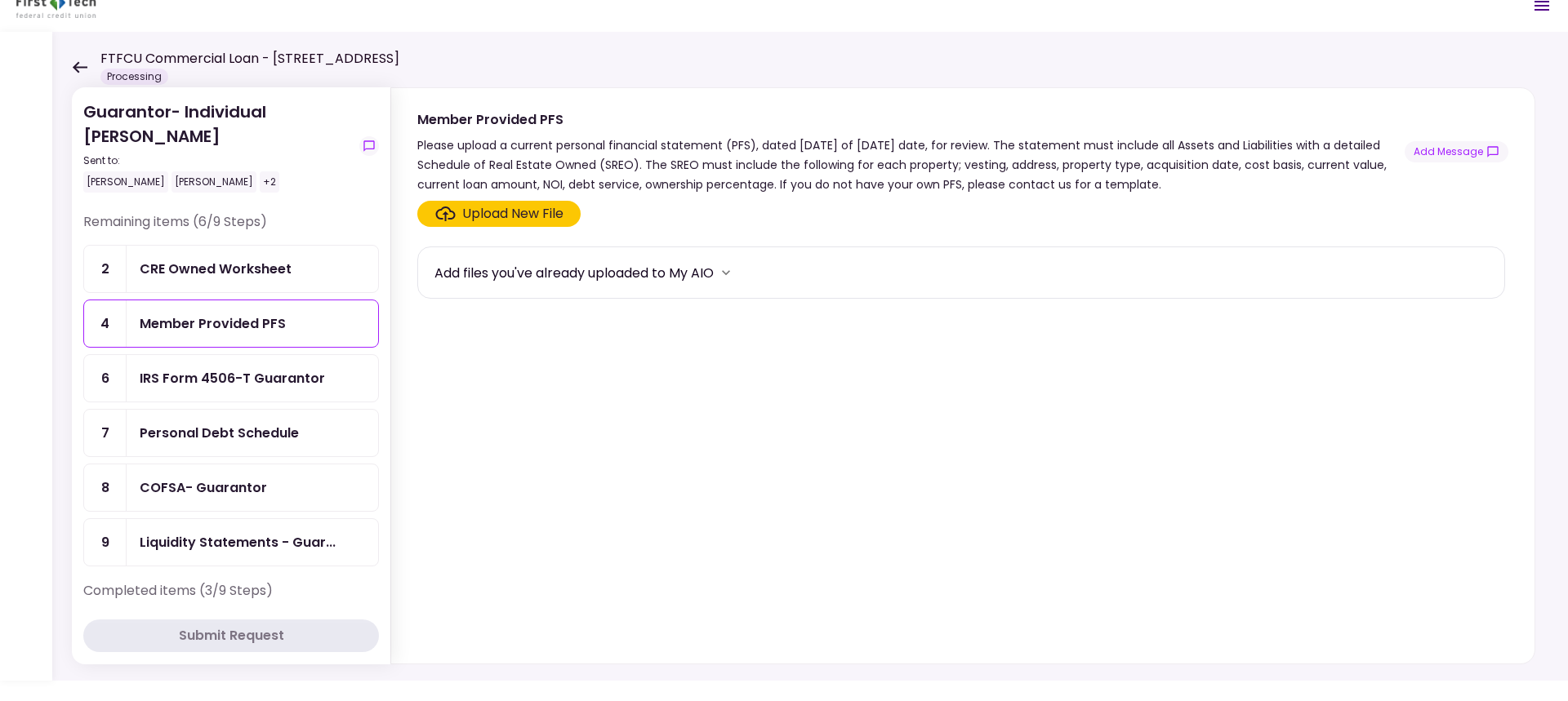
click at [504, 210] on div "Upload New File" at bounding box center [512, 214] width 102 height 20
click at [0, 0] on input "Upload New File" at bounding box center [0, 0] width 0 height 0
click at [222, 324] on div "Member Provided PFS" at bounding box center [212, 323] width 146 height 21
click at [502, 214] on div "Upload New File" at bounding box center [512, 214] width 102 height 20
click at [0, 0] on input "Upload New File" at bounding box center [0, 0] width 0 height 0
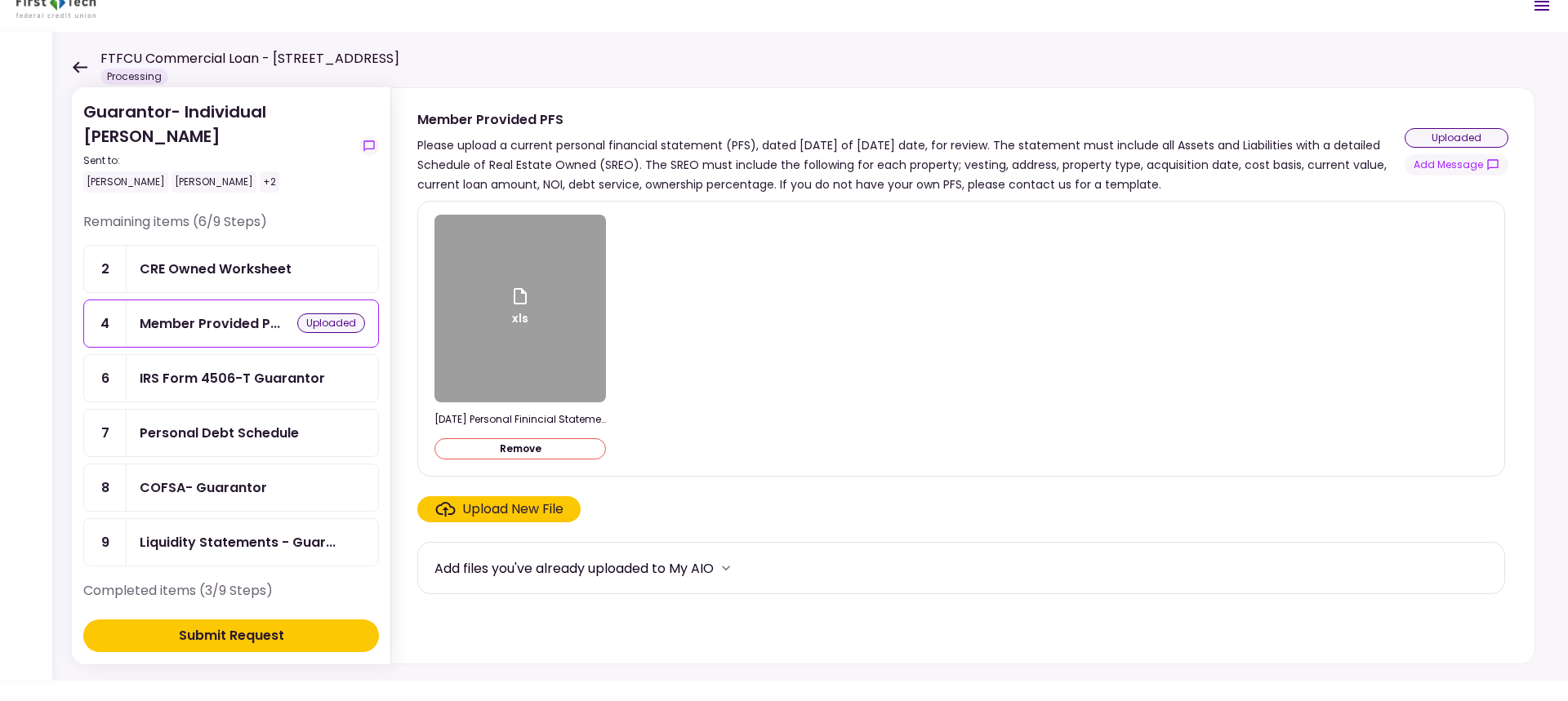
click at [499, 508] on div "Upload New File" at bounding box center [512, 510] width 102 height 20
click at [0, 0] on input "Upload New File" at bounding box center [0, 0] width 0 height 0
click at [211, 524] on div "Submit Request" at bounding box center [232, 636] width 106 height 20
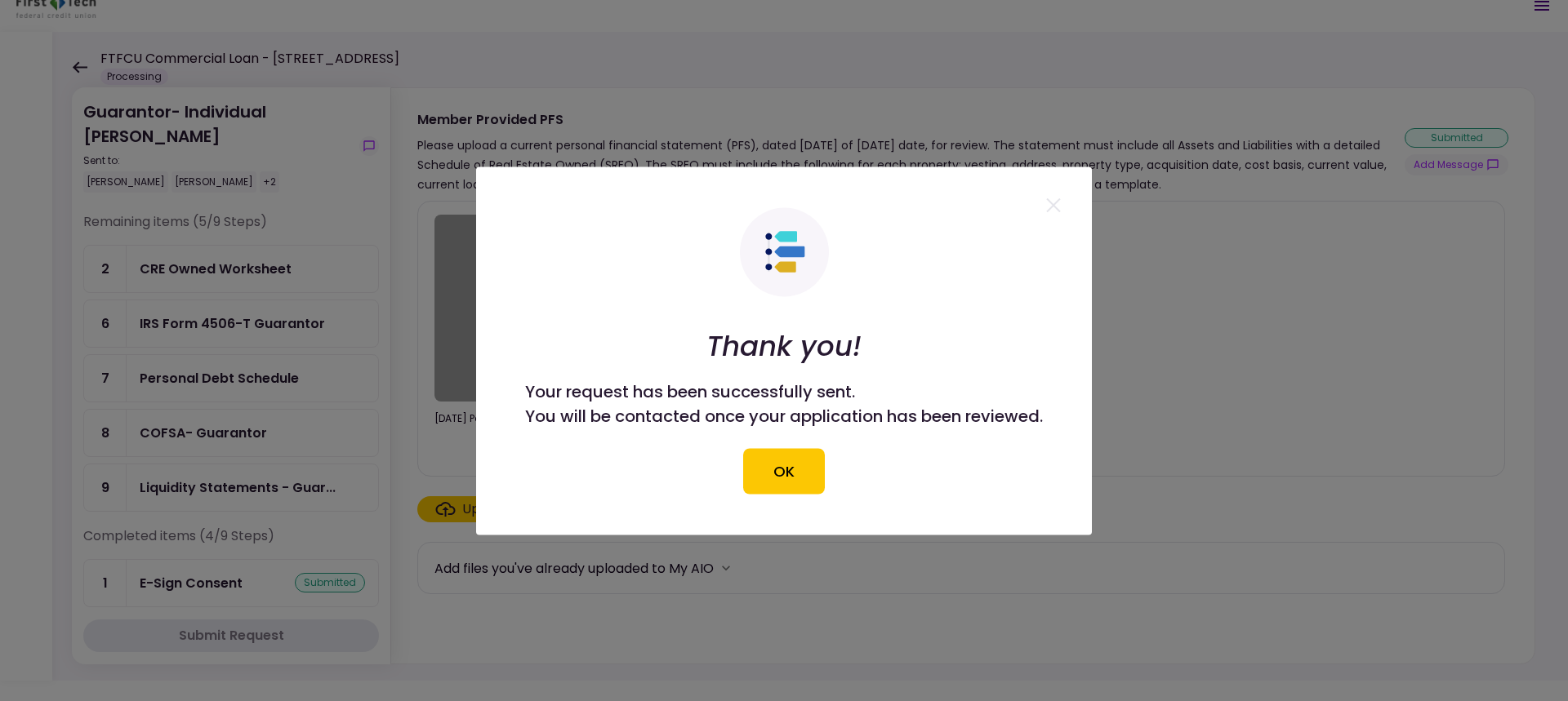
click at [787, 473] on button "OK" at bounding box center [784, 470] width 82 height 45
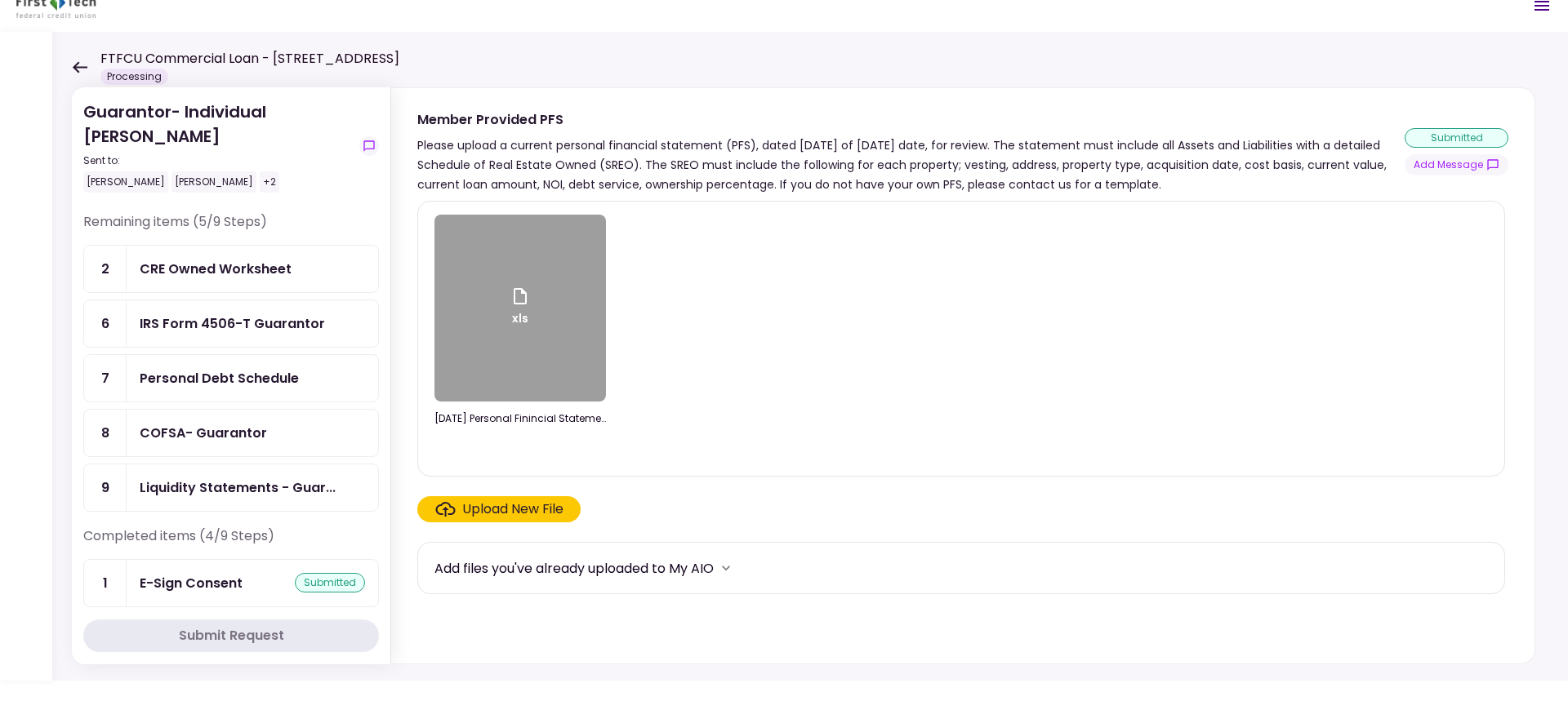
click at [210, 323] on div "IRS Form 4506-T Guarantor" at bounding box center [232, 323] width 186 height 21
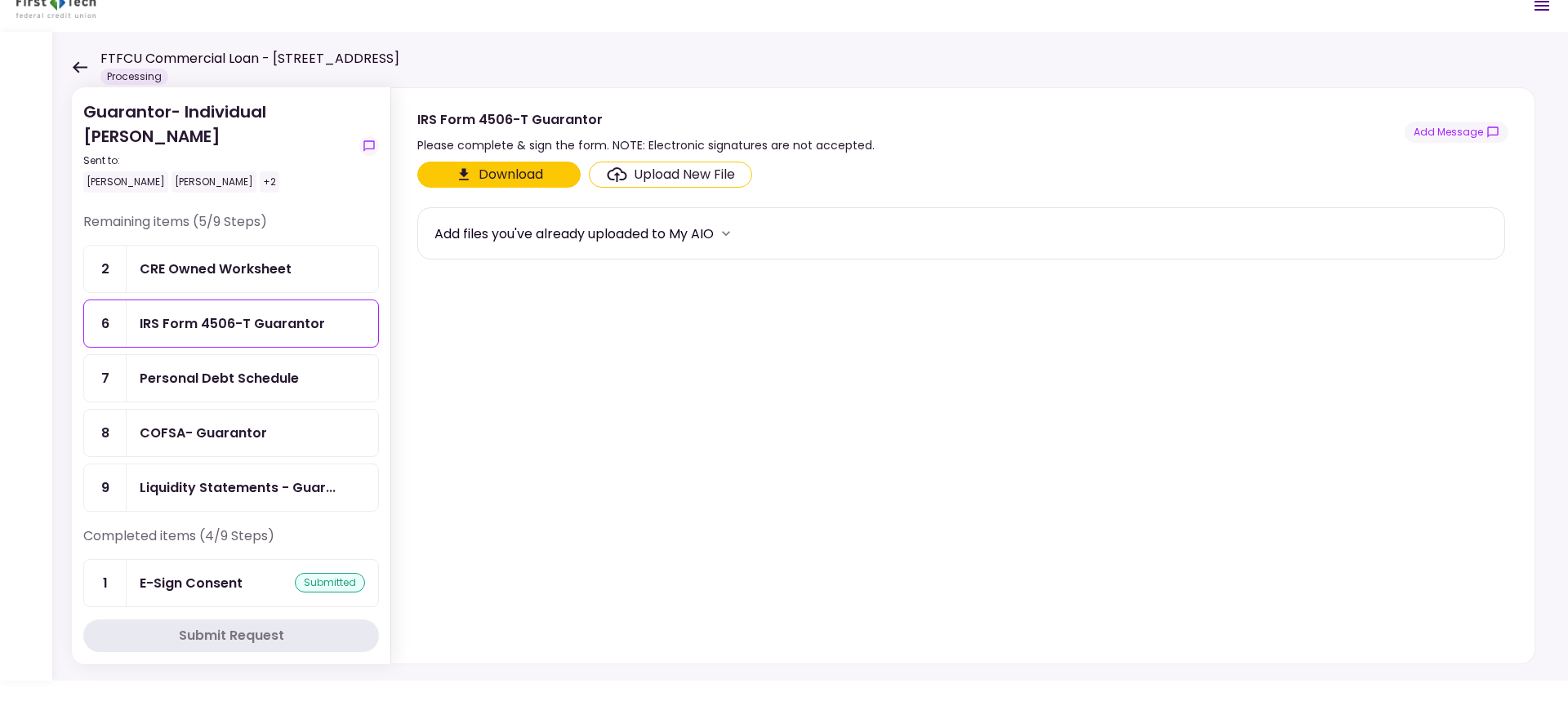
click at [505, 181] on button "Download" at bounding box center [499, 175] width 163 height 26
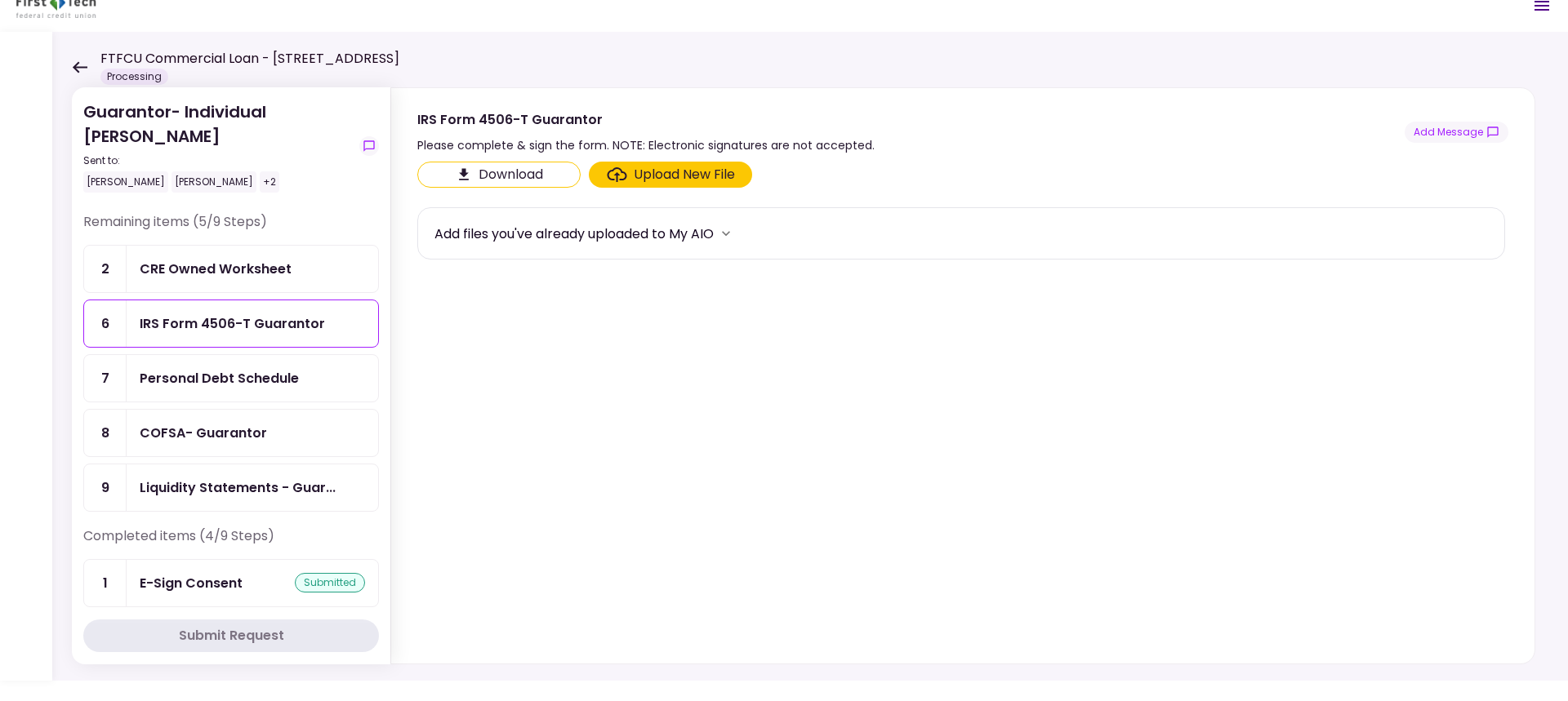
click at [191, 379] on div "Personal Debt Schedule" at bounding box center [219, 378] width 159 height 21
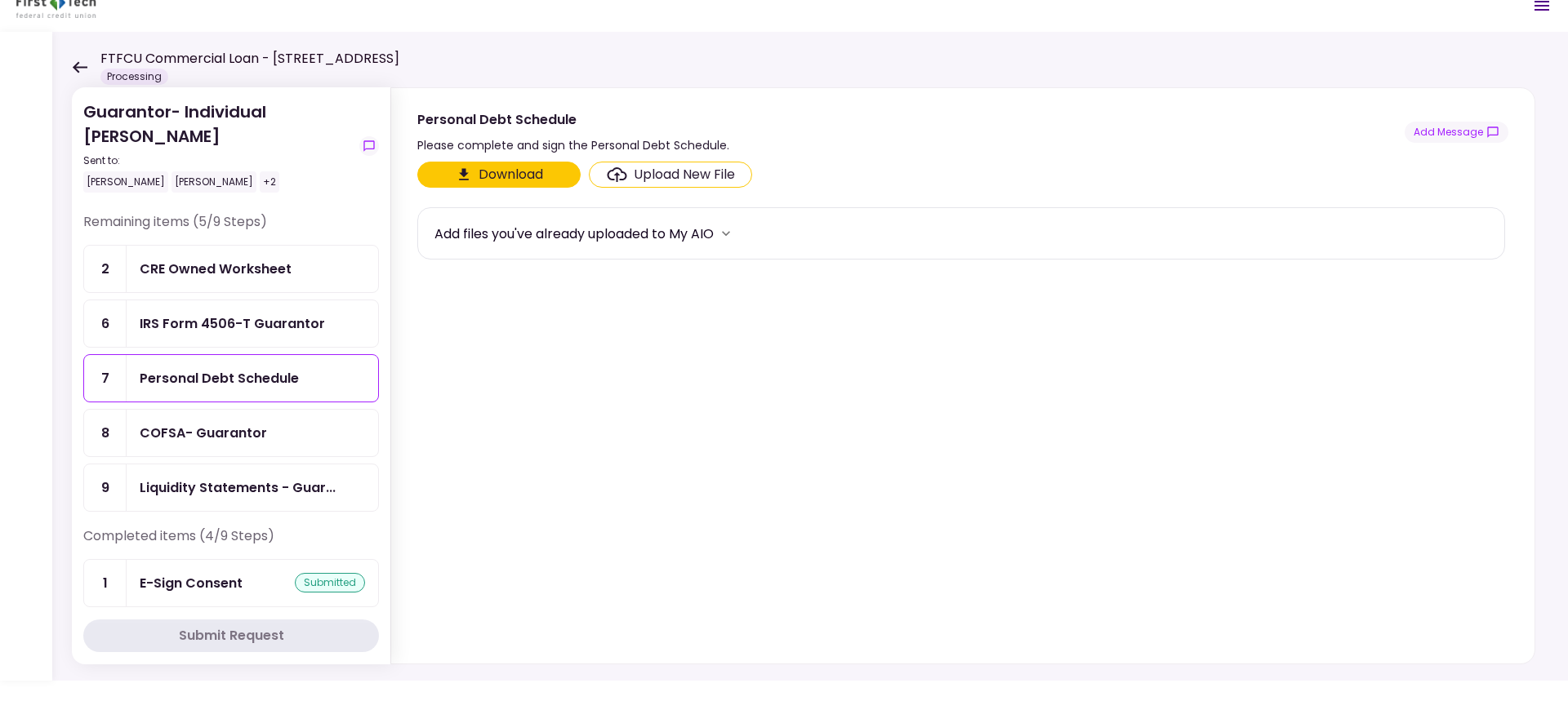
click at [502, 174] on button "Download" at bounding box center [499, 175] width 163 height 26
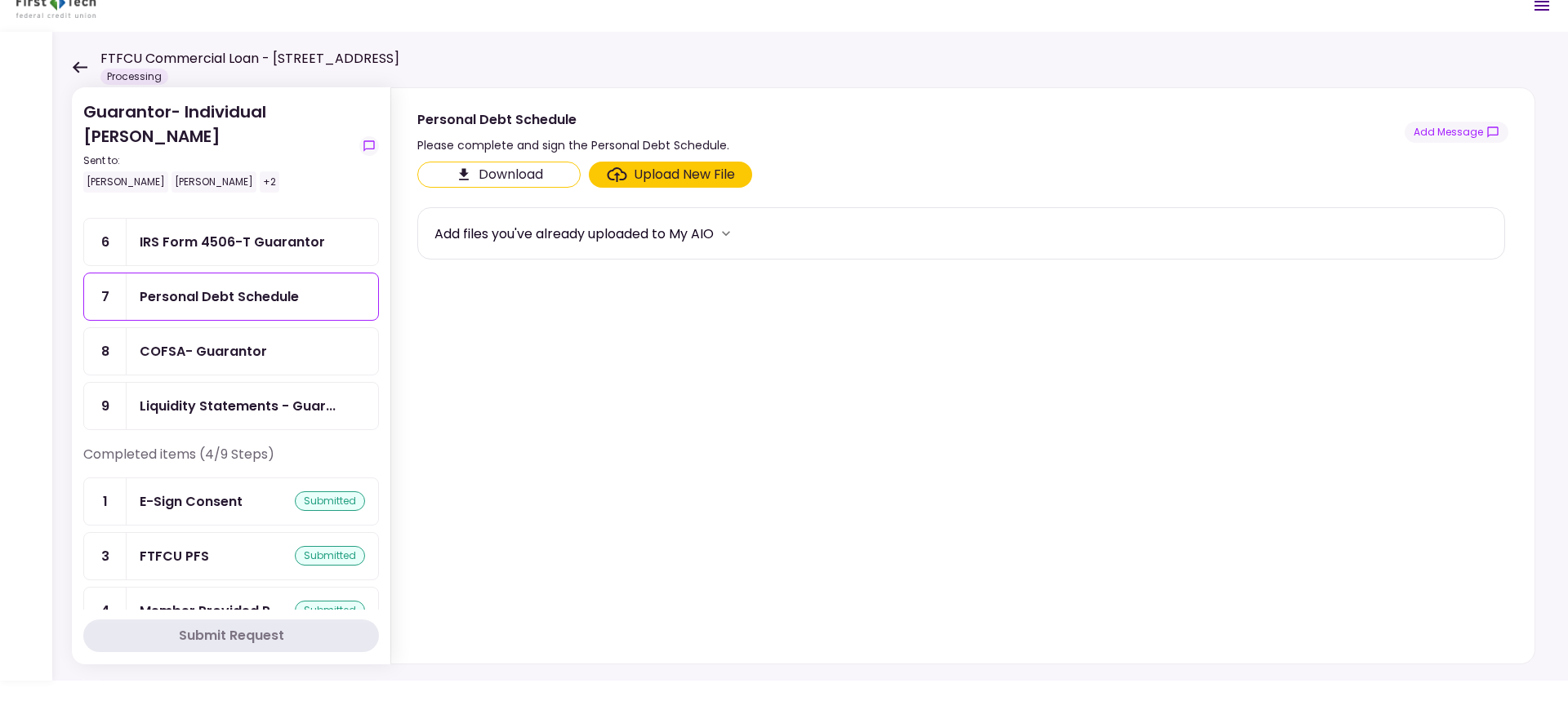
scroll to position [163, 0]
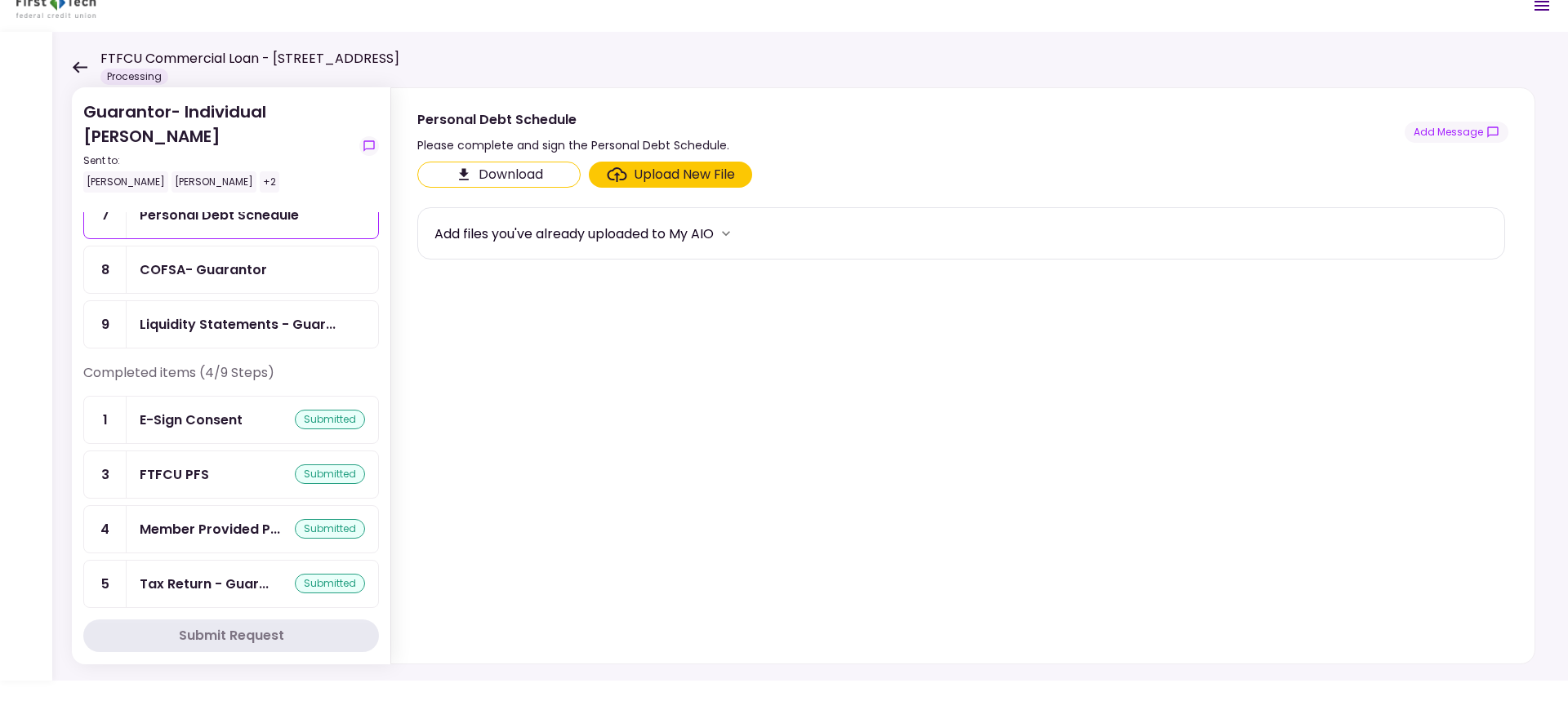
click at [161, 270] on div "COFSA- Guarantor" at bounding box center [203, 270] width 127 height 21
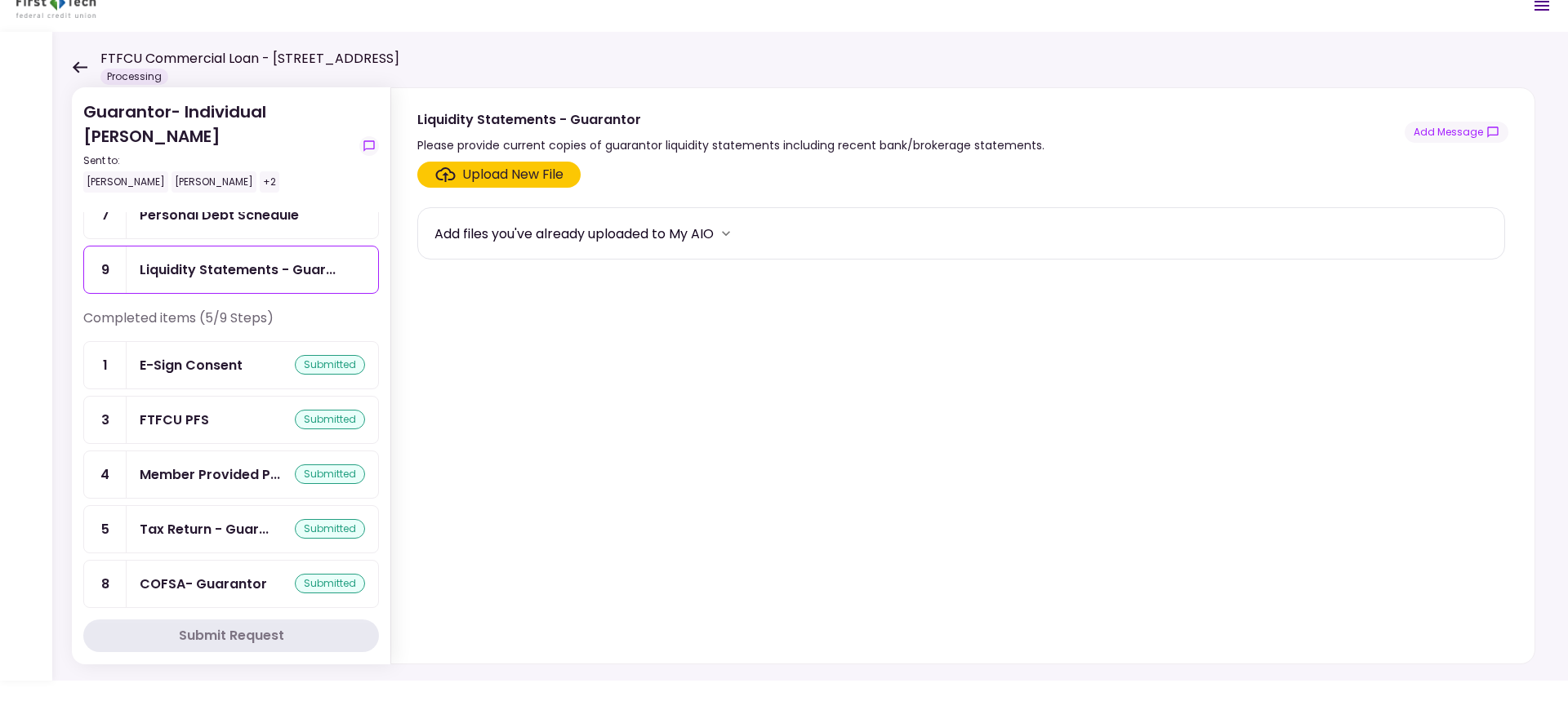
click at [498, 176] on div "Upload New File" at bounding box center [512, 175] width 102 height 20
click at [0, 0] on input "Upload New File" at bounding box center [0, 0] width 0 height 0
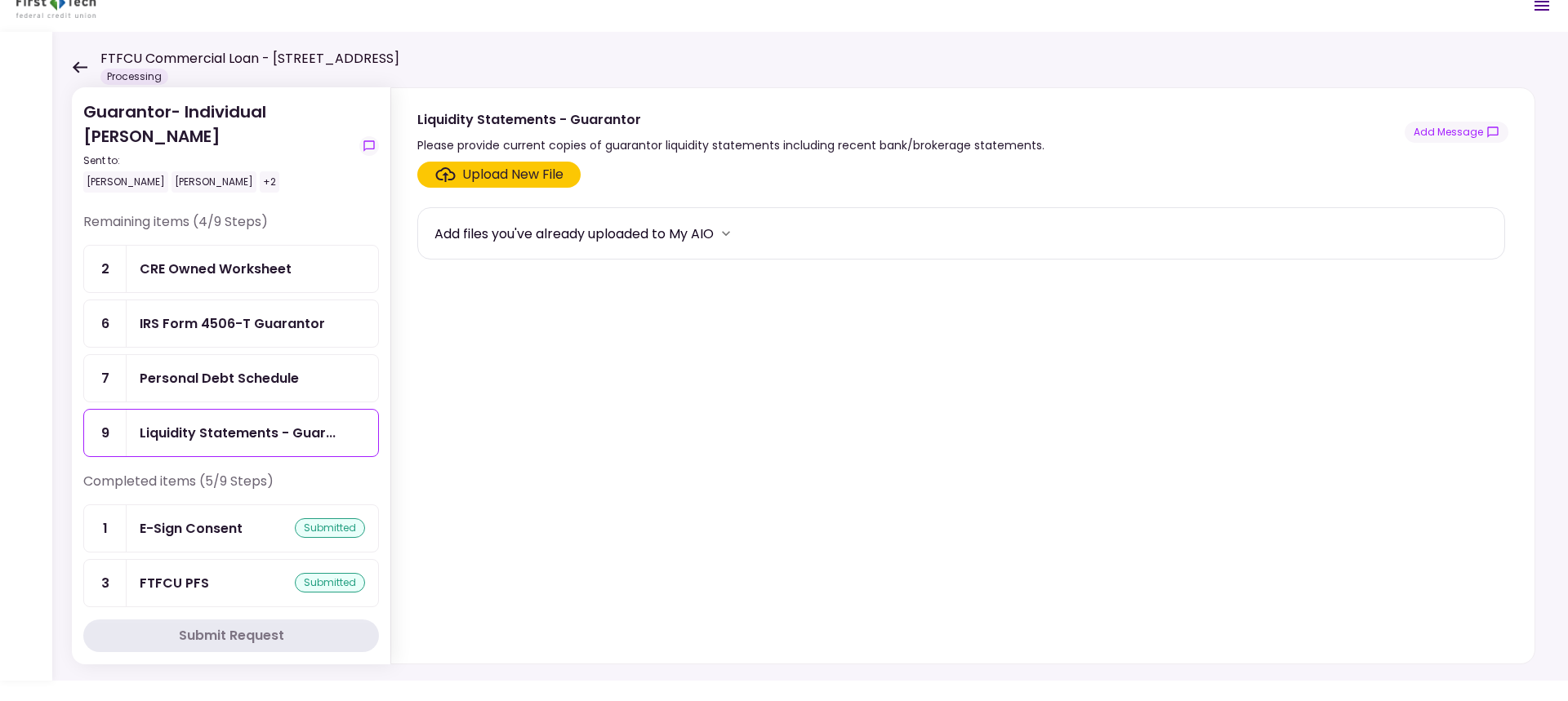
click at [494, 174] on div "Upload New File" at bounding box center [512, 175] width 102 height 20
click at [0, 0] on input "Upload New File" at bounding box center [0, 0] width 0 height 0
click at [198, 325] on div "IRS Form 4506-T Guarantor" at bounding box center [232, 323] width 186 height 21
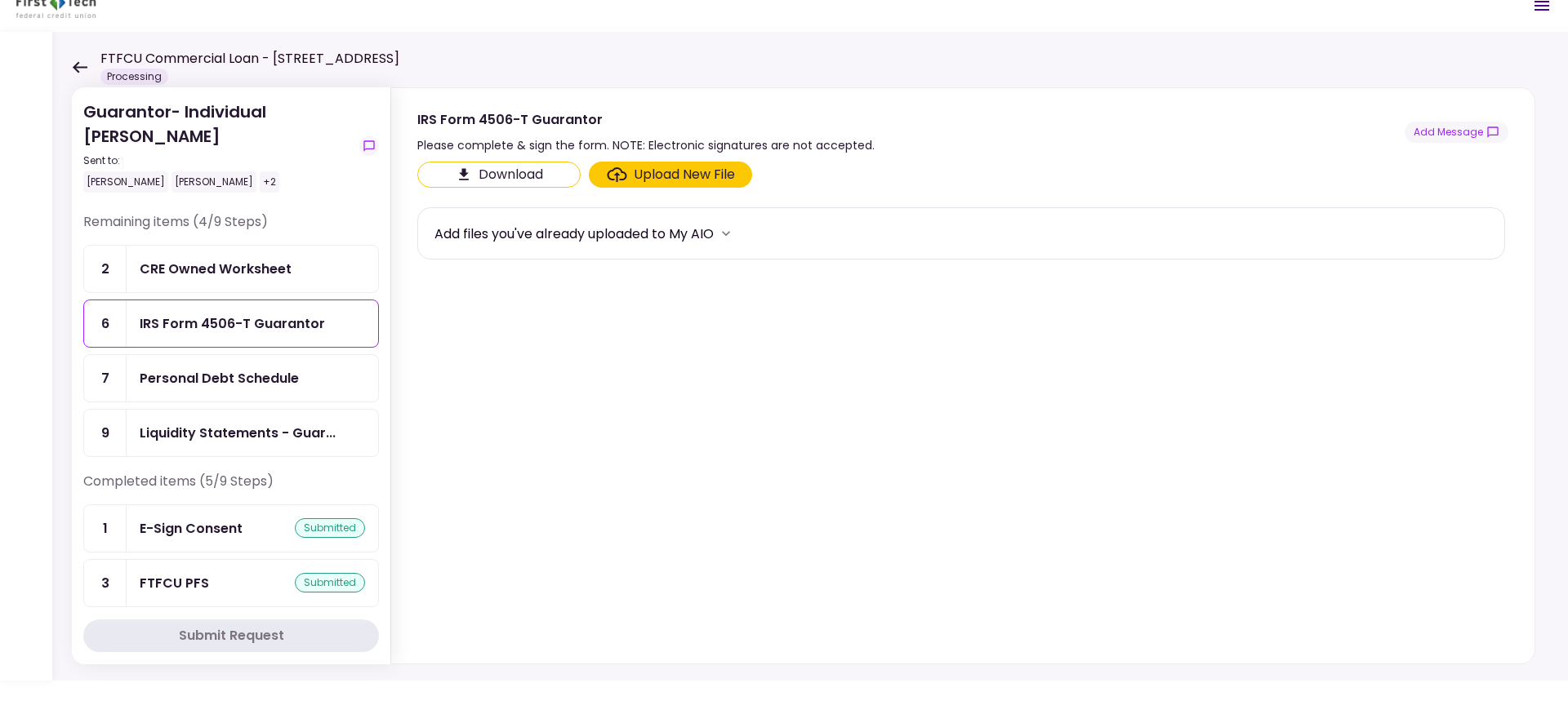
click at [196, 378] on div "Personal Debt Schedule" at bounding box center [219, 378] width 159 height 21
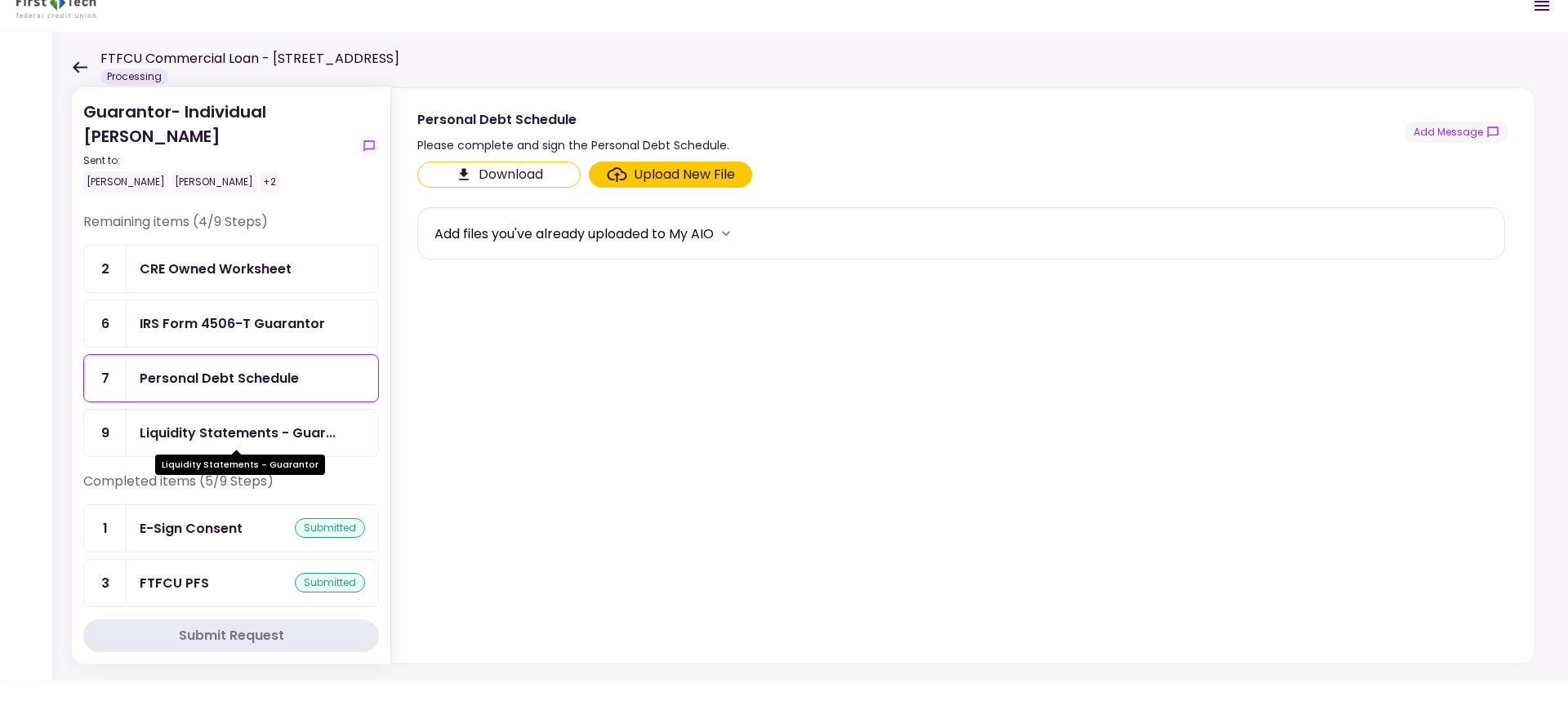
click at [194, 430] on div "Liquidity Statements - Guar..." at bounding box center [238, 433] width 196 height 21
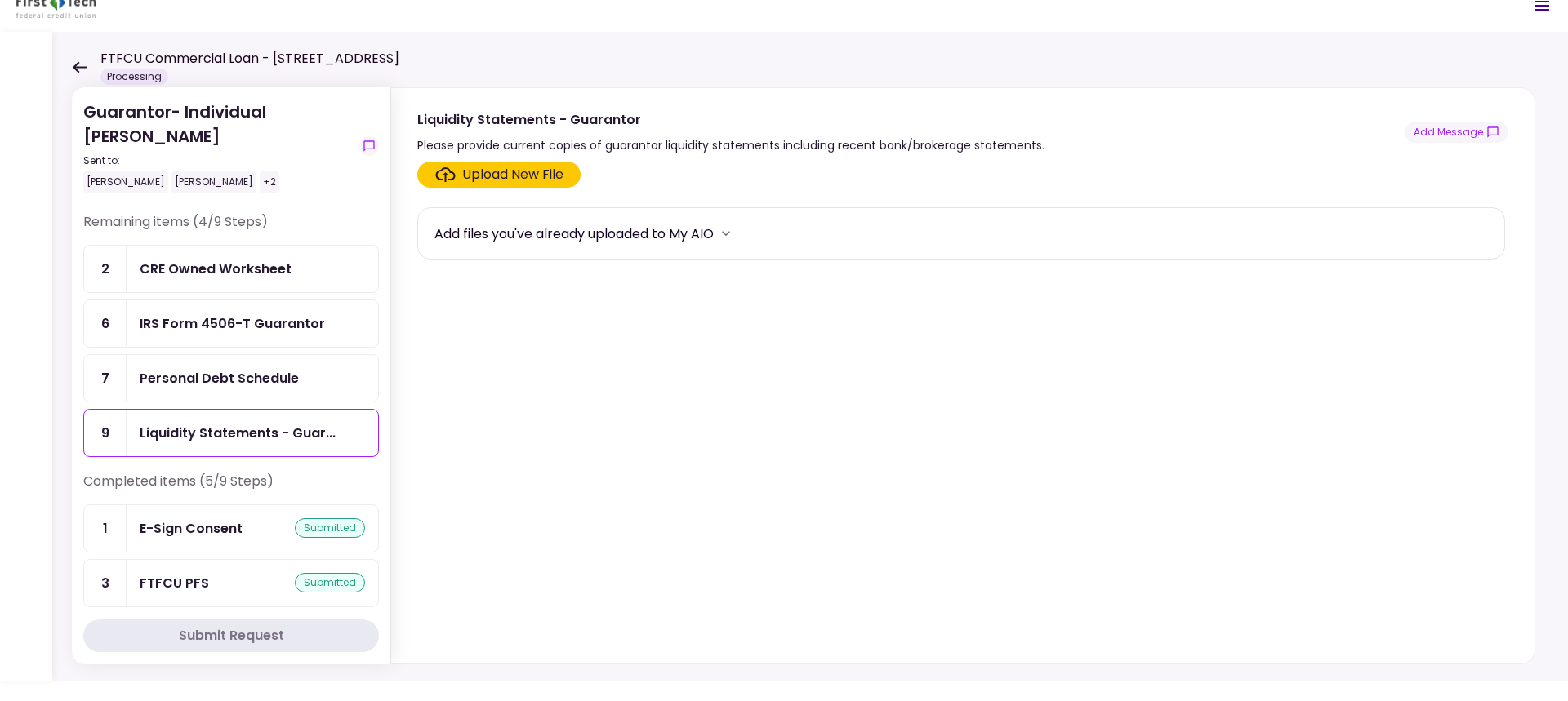
click at [213, 325] on div "IRS Form 4506-T Guarantor" at bounding box center [232, 323] width 186 height 21
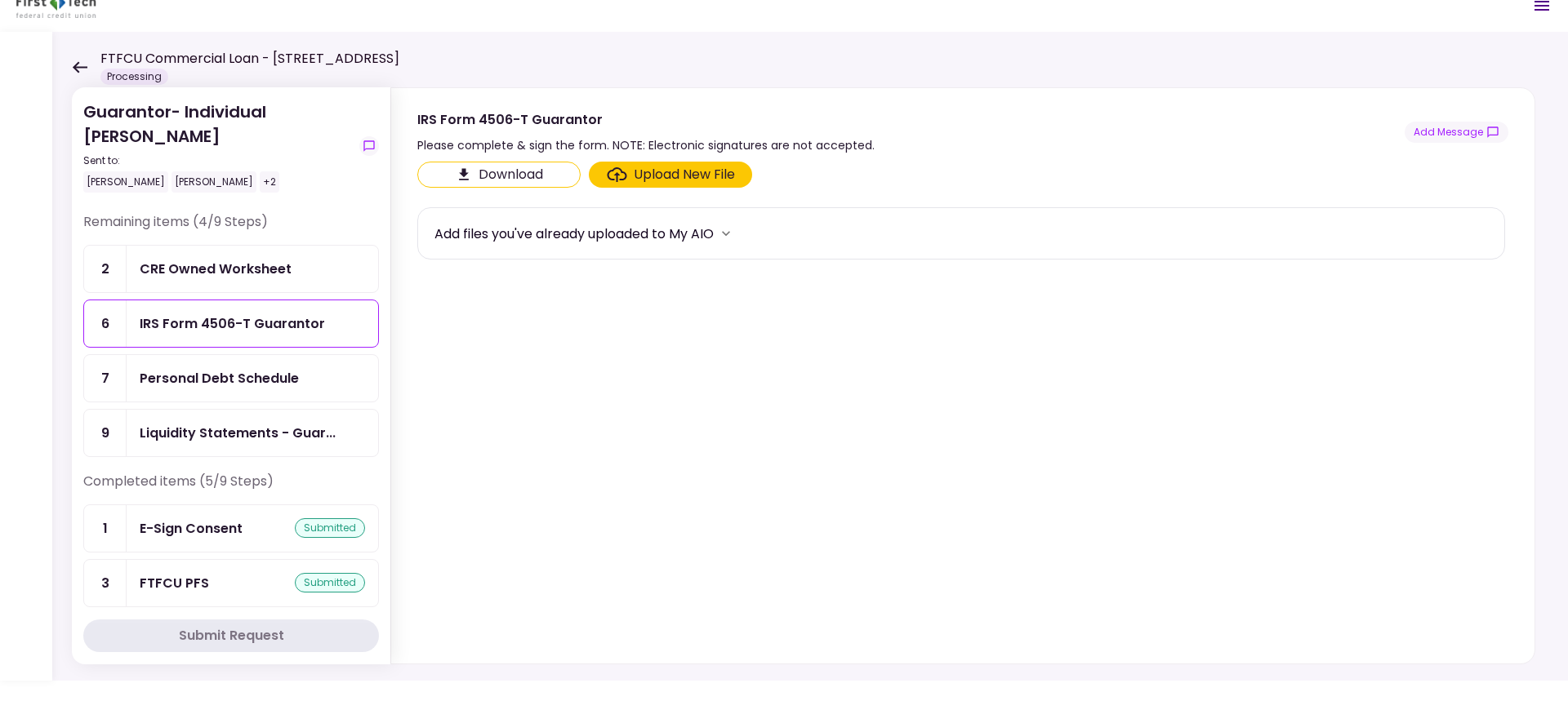
click at [499, 170] on button "Download" at bounding box center [499, 175] width 163 height 26
click at [730, 235] on icon "more" at bounding box center [726, 233] width 8 height 5
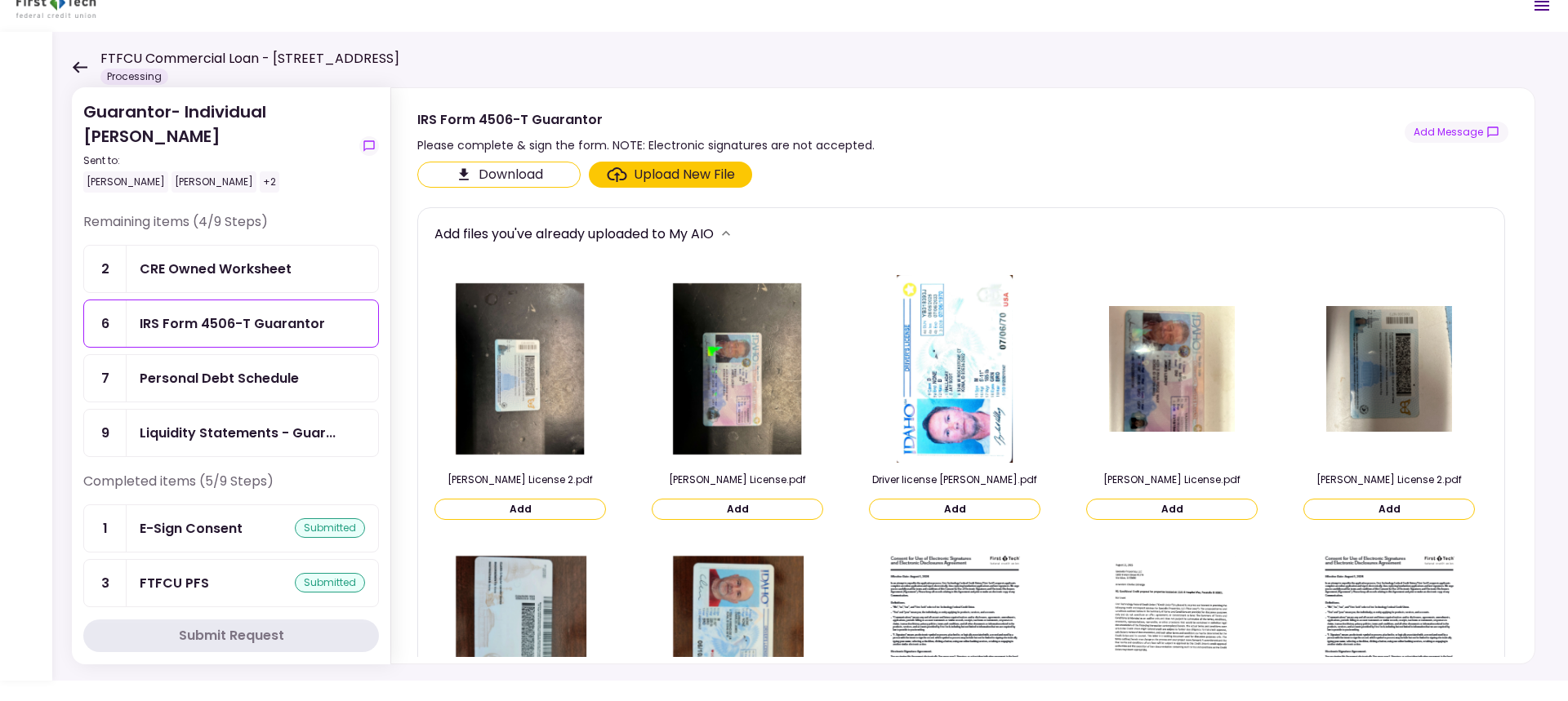
click at [877, 163] on div "Download Upload New File" at bounding box center [961, 175] width 1088 height 26
click at [78, 64] on icon at bounding box center [79, 67] width 16 height 12
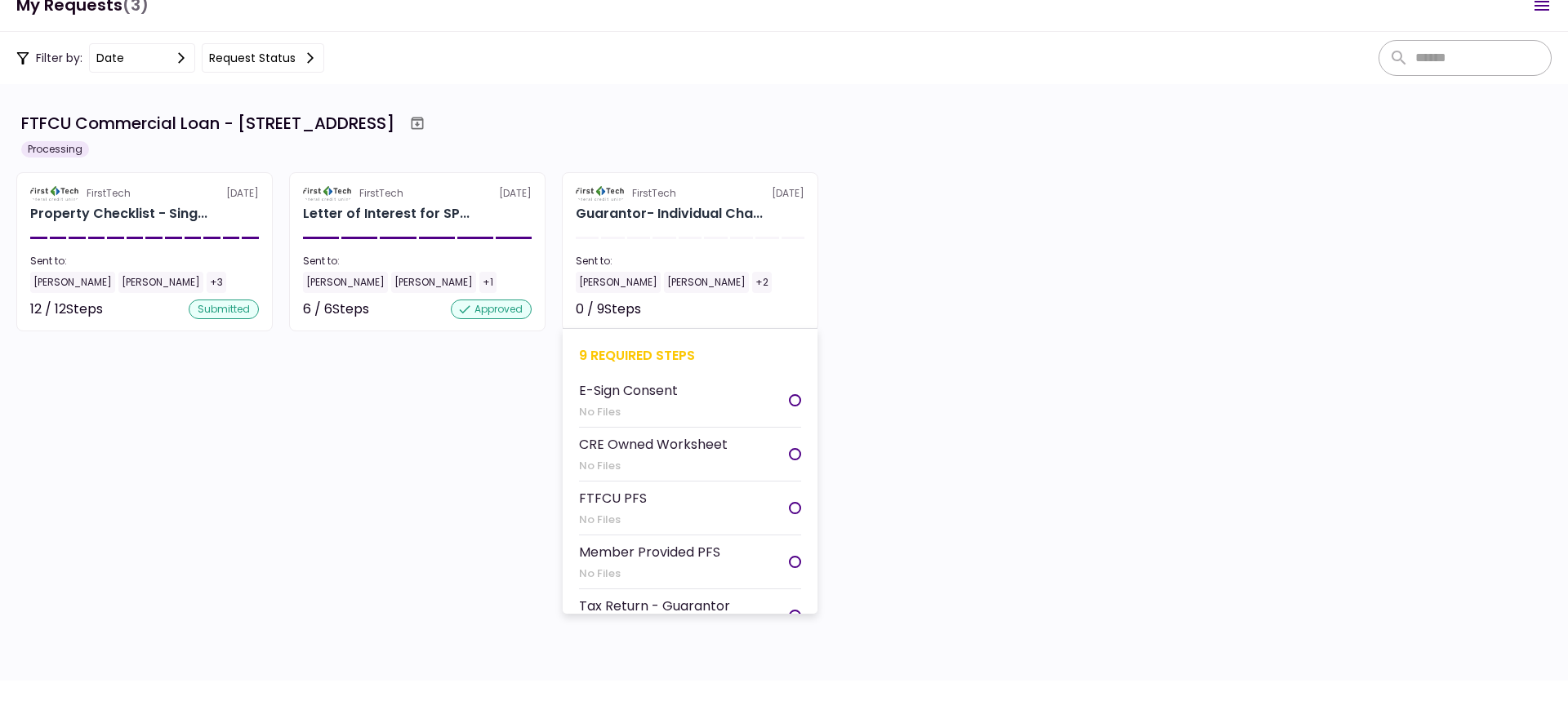
click at [748, 396] on li "E-Sign Consent No Files" at bounding box center [690, 400] width 222 height 54
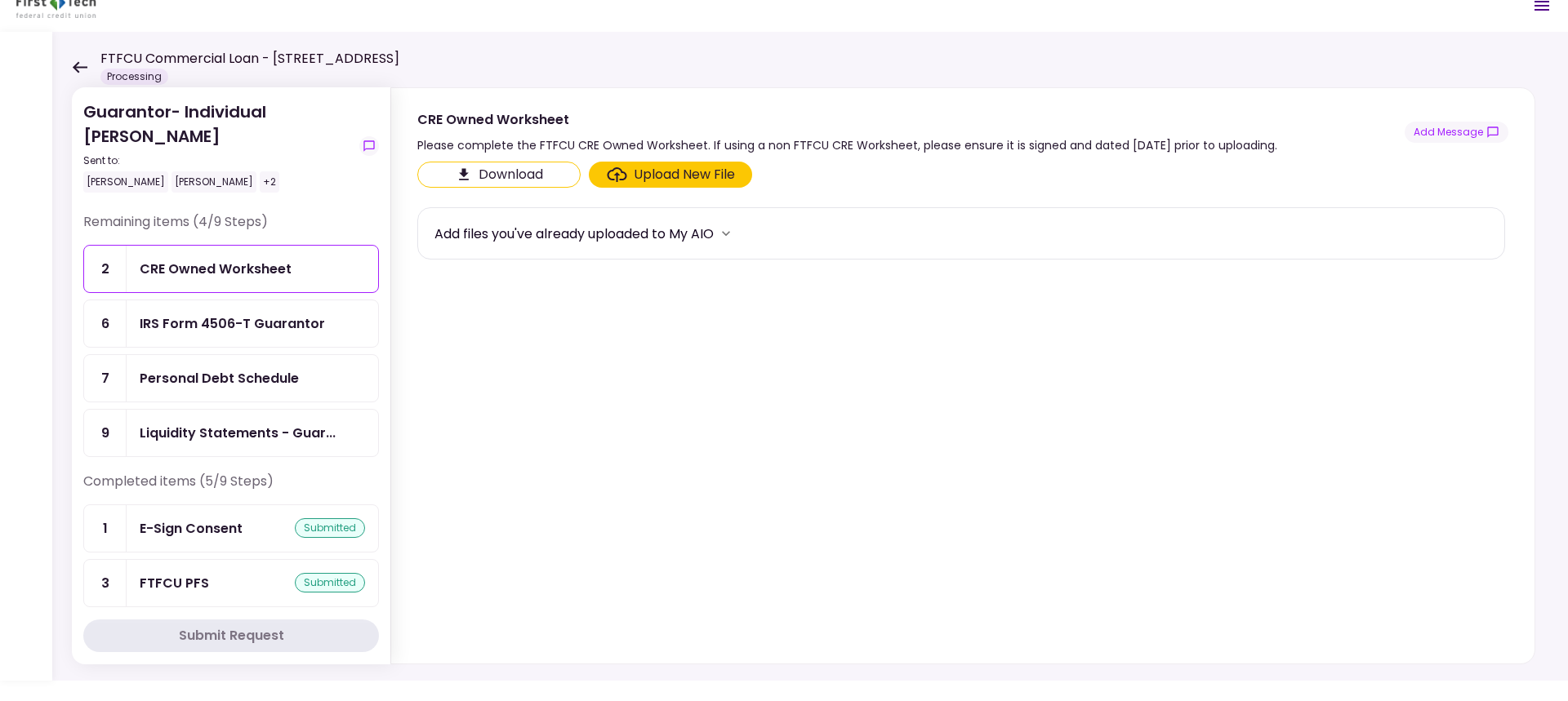
click at [223, 324] on div "IRS Form 4506-T Guarantor" at bounding box center [232, 323] width 186 height 21
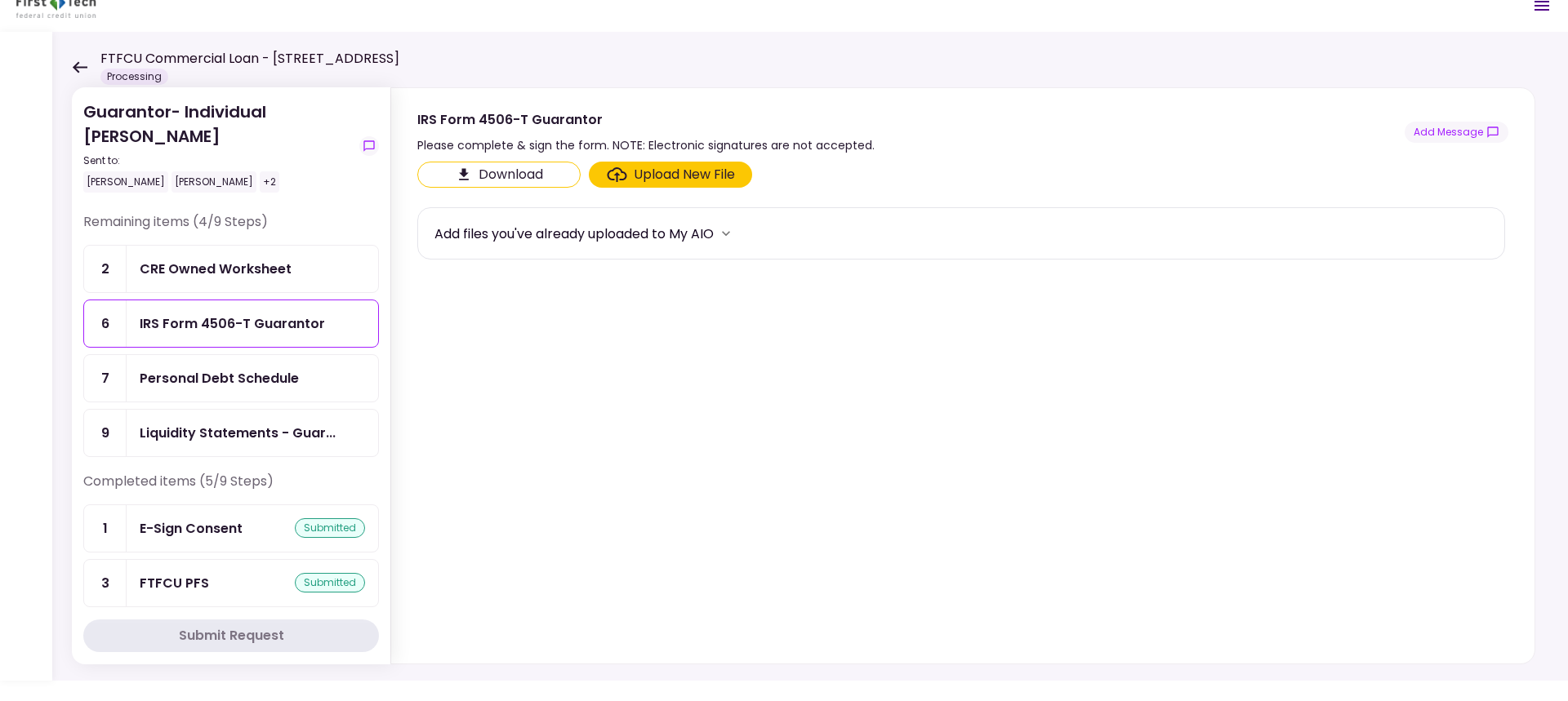
click at [681, 169] on div "Upload New File" at bounding box center [684, 175] width 102 height 20
click at [0, 0] on input "Upload New File" at bounding box center [0, 0] width 0 height 0
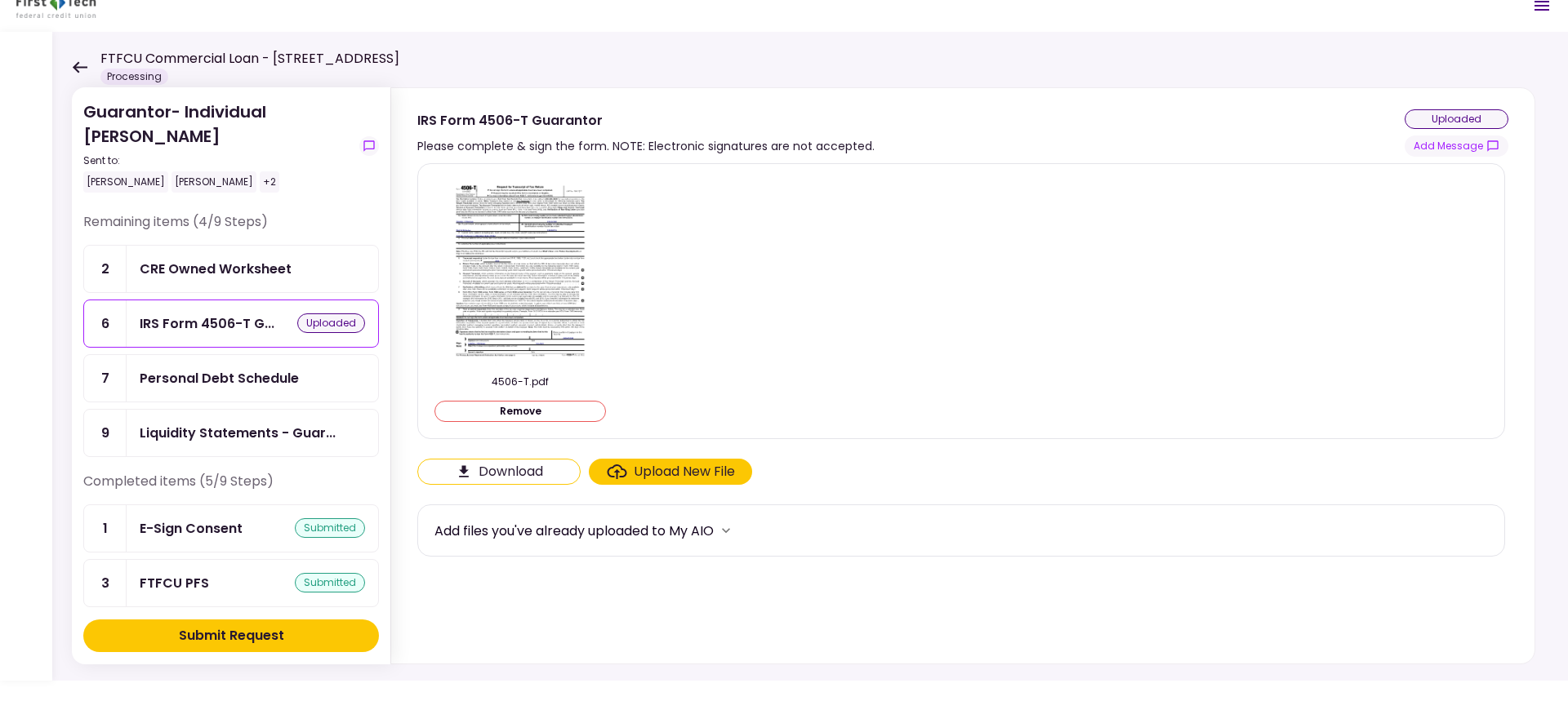
click at [678, 471] on div "Upload New File" at bounding box center [684, 472] width 102 height 20
click at [0, 0] on input "Upload New File" at bounding box center [0, 0] width 0 height 0
click at [224, 524] on div "Submit Request" at bounding box center [232, 636] width 106 height 20
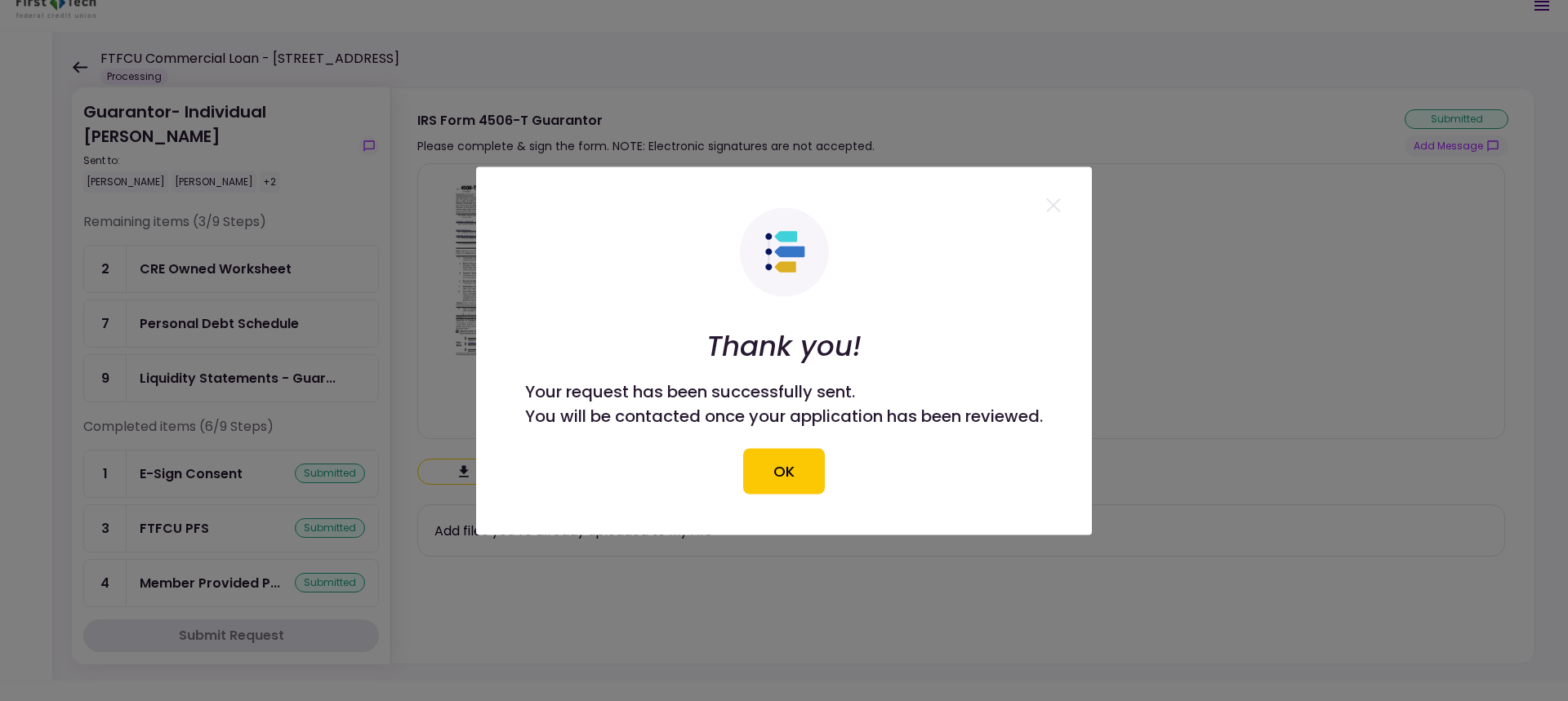
click at [782, 464] on button "OK" at bounding box center [784, 470] width 82 height 45
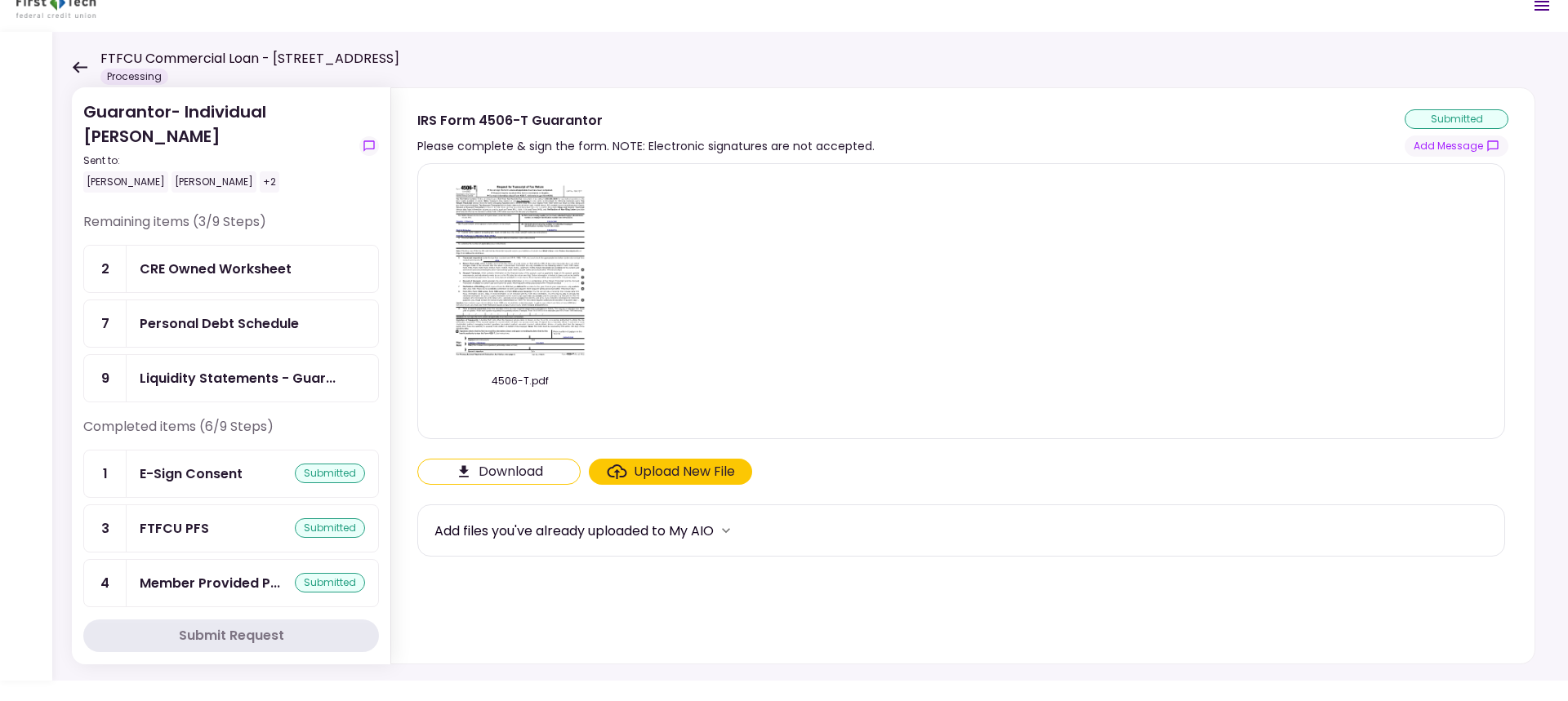
click at [188, 270] on div "CRE Owned Worksheet" at bounding box center [215, 269] width 152 height 21
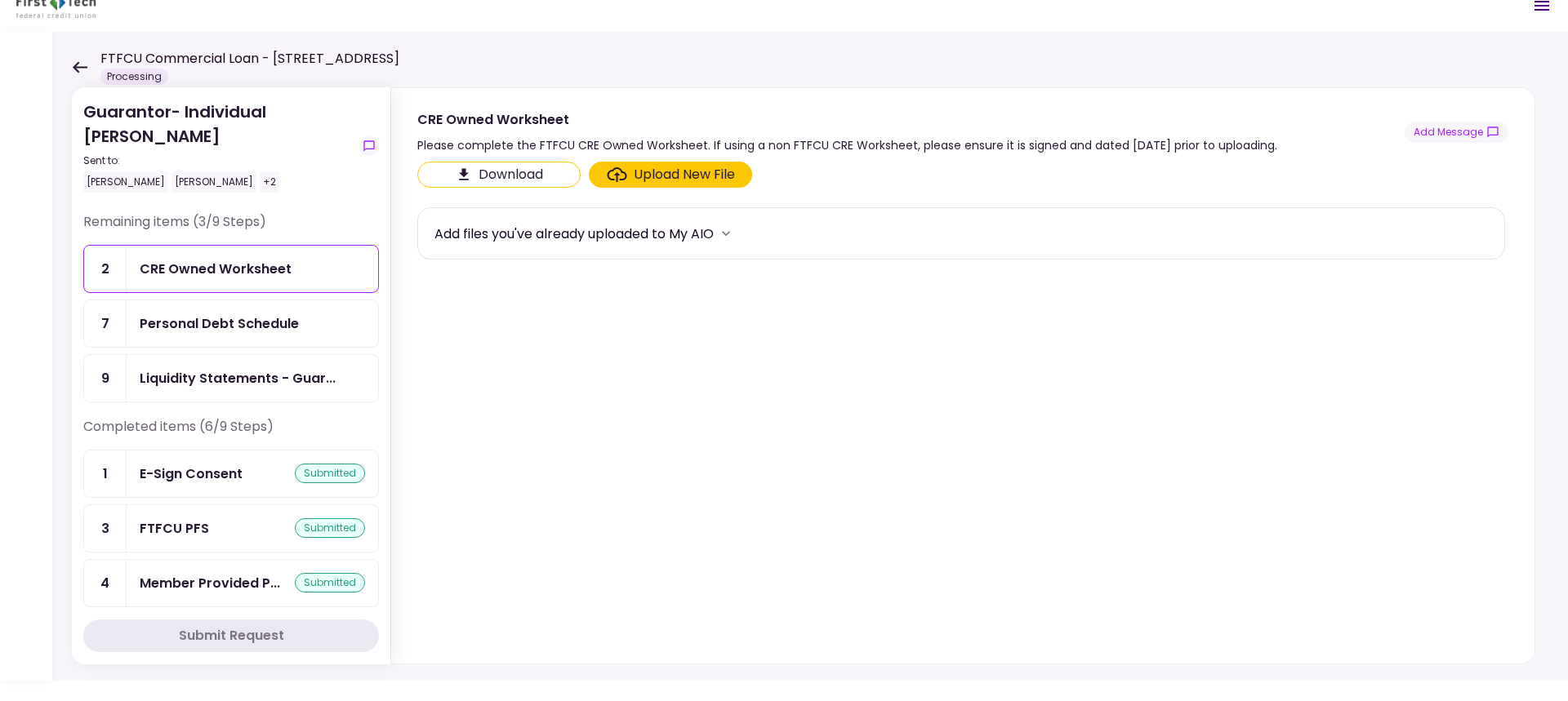
click at [649, 175] on div "Upload New File" at bounding box center [684, 175] width 102 height 20
click at [0, 0] on input "Upload New File" at bounding box center [0, 0] width 0 height 0
click at [217, 318] on div "Personal Debt Schedule" at bounding box center [219, 323] width 159 height 21
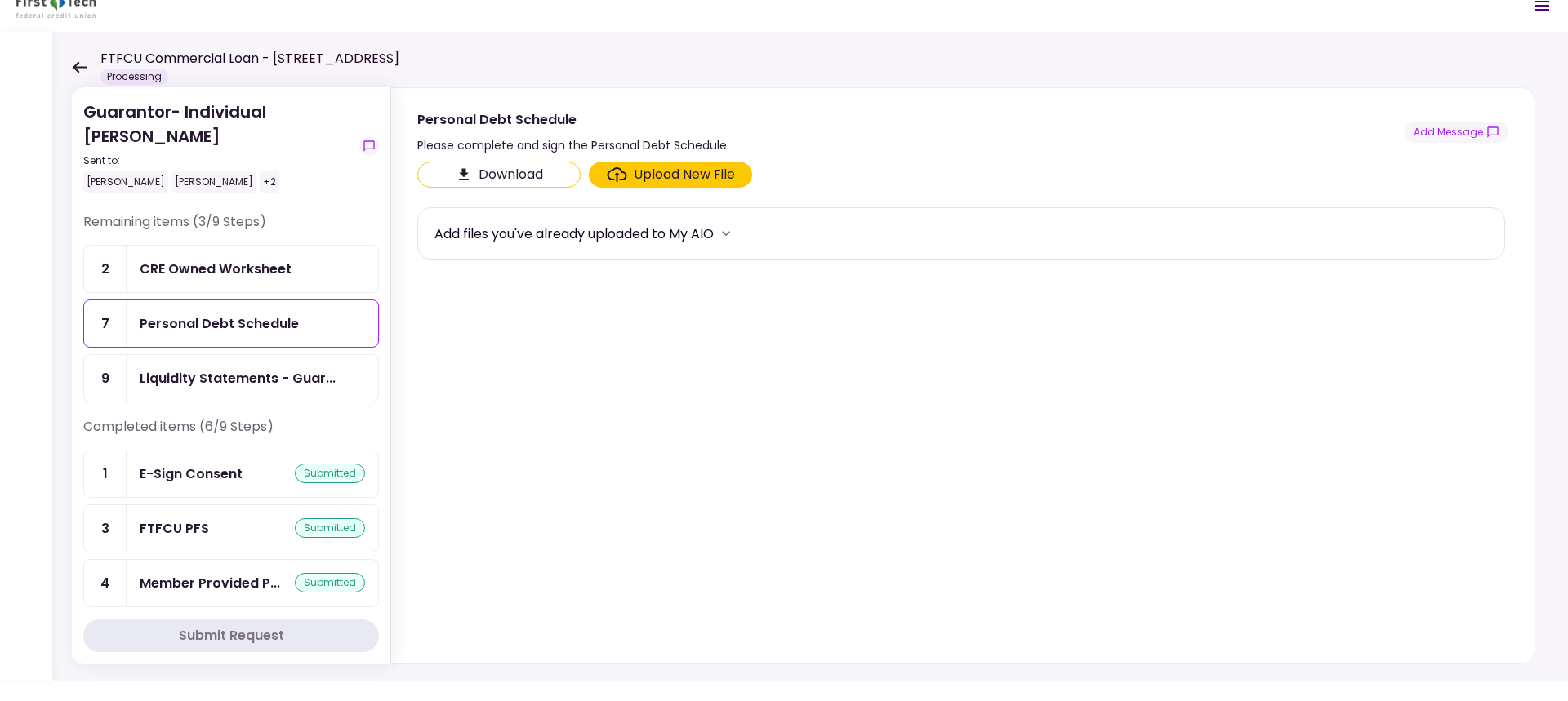
click at [661, 173] on div "Upload New File" at bounding box center [684, 175] width 102 height 20
click at [0, 0] on input "Upload New File" at bounding box center [0, 0] width 0 height 0
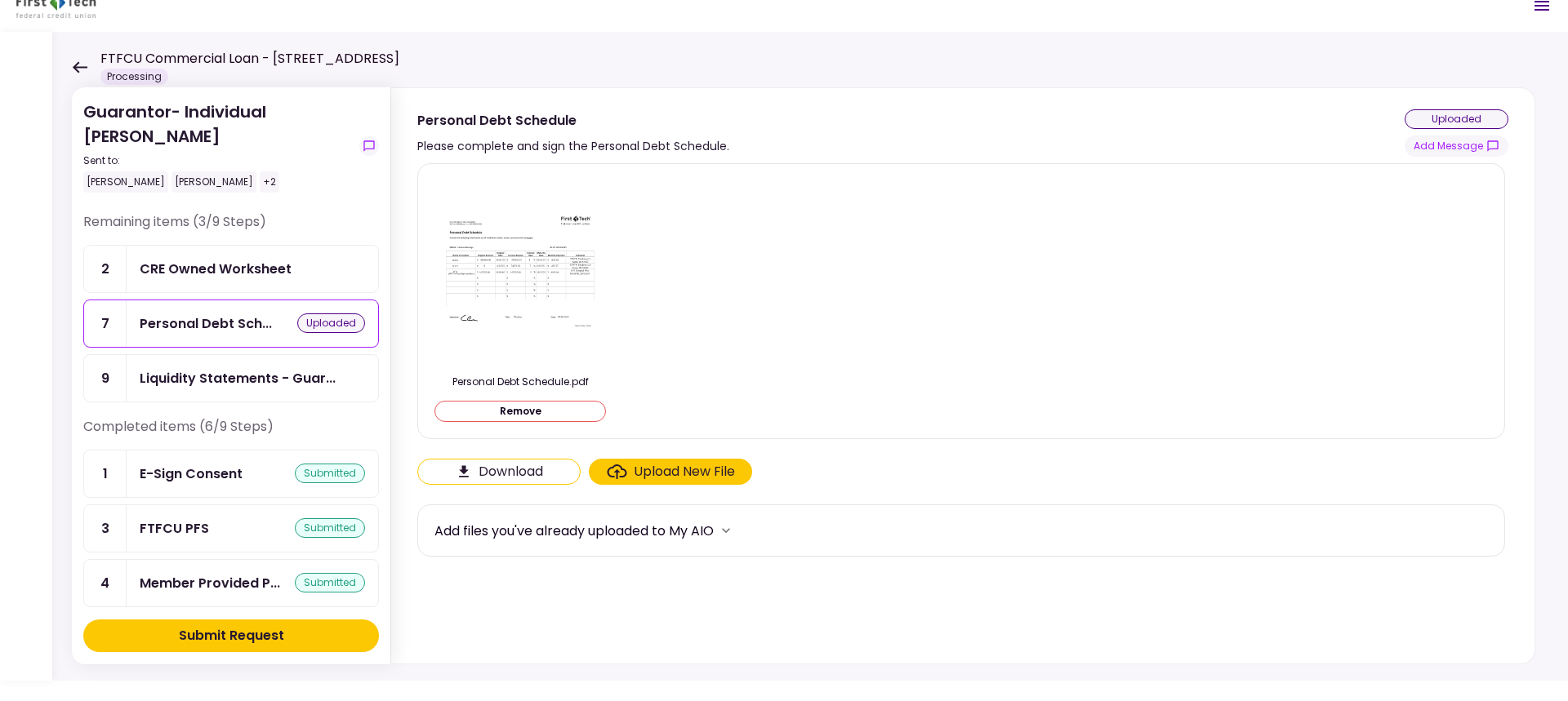
click at [220, 524] on div "Submit Request" at bounding box center [232, 636] width 106 height 20
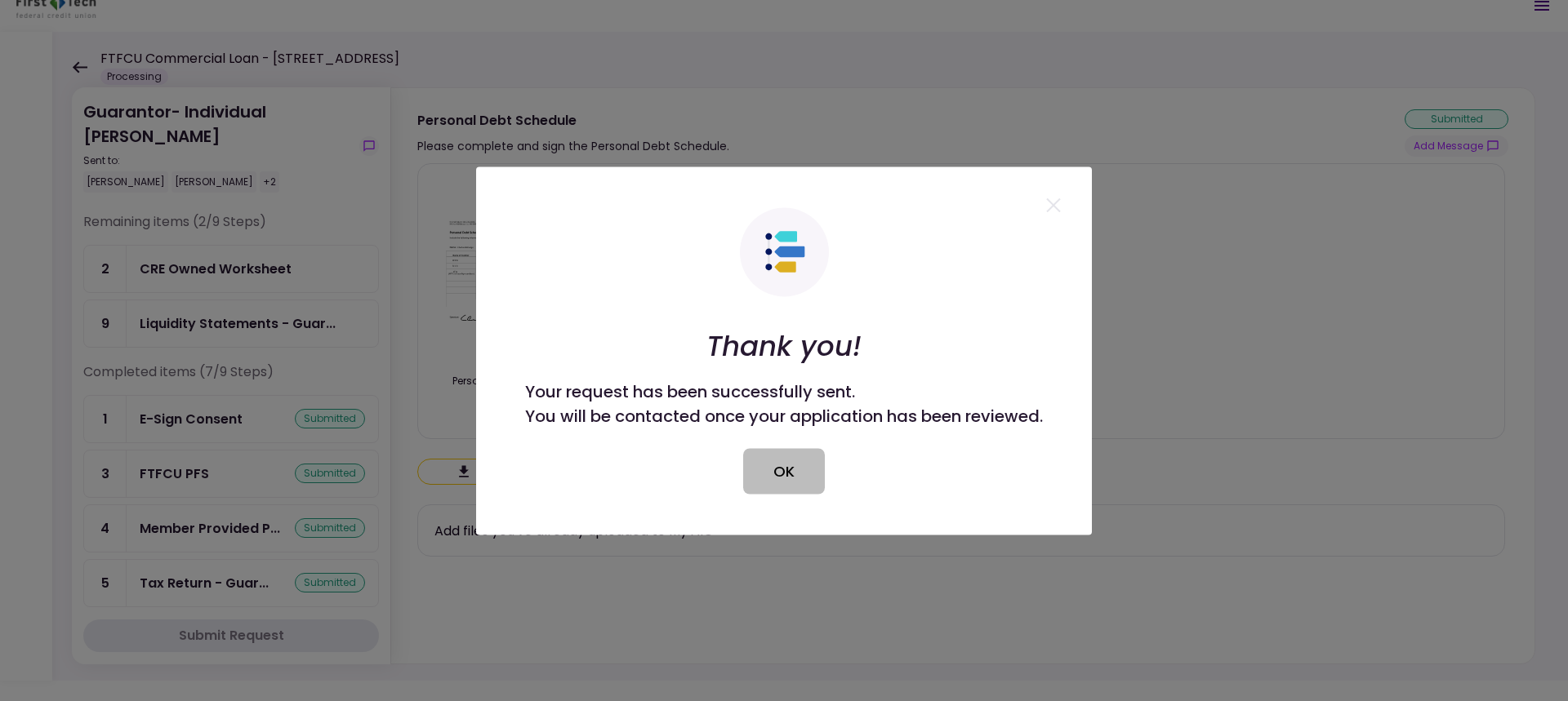
click at [785, 487] on button "OK" at bounding box center [784, 470] width 82 height 45
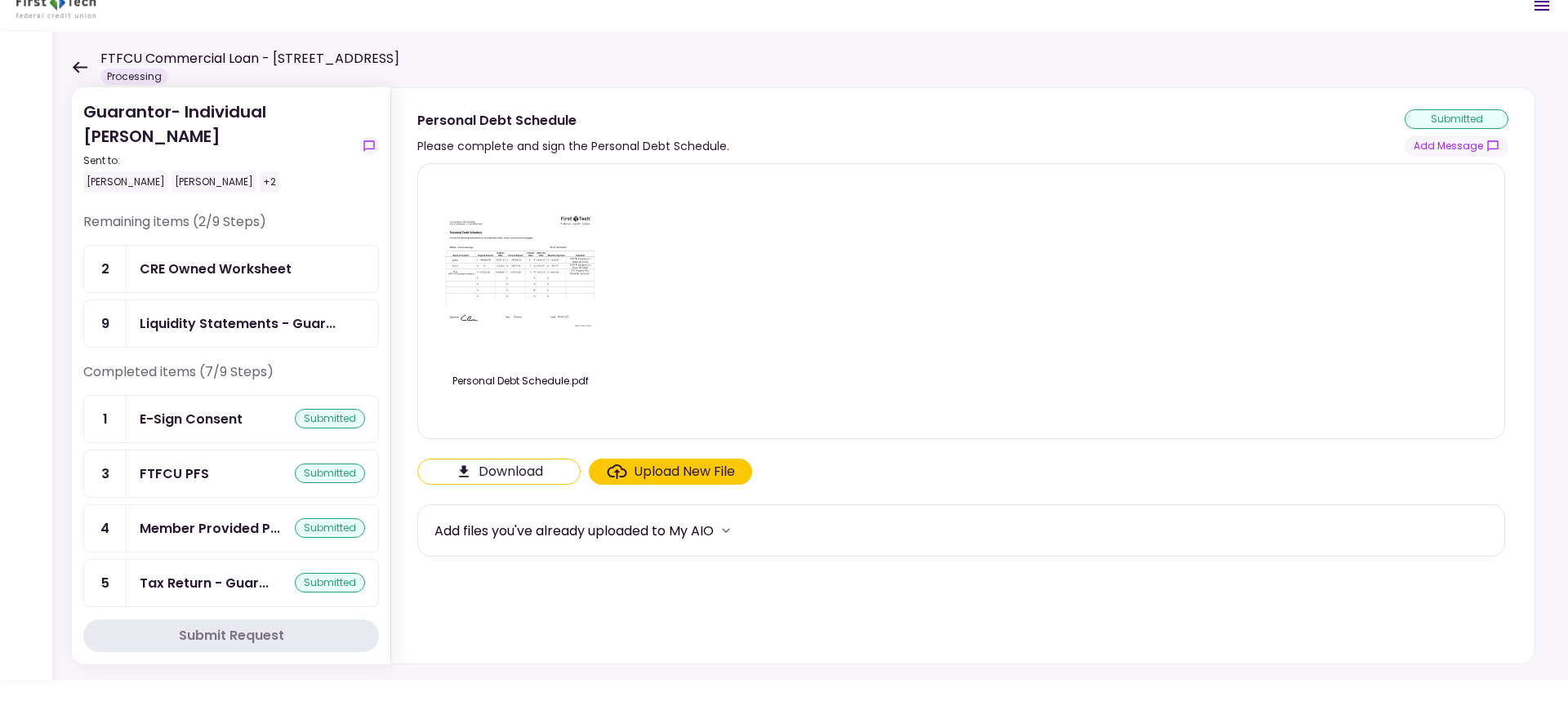
click at [196, 271] on div "CRE Owned Worksheet" at bounding box center [215, 269] width 152 height 21
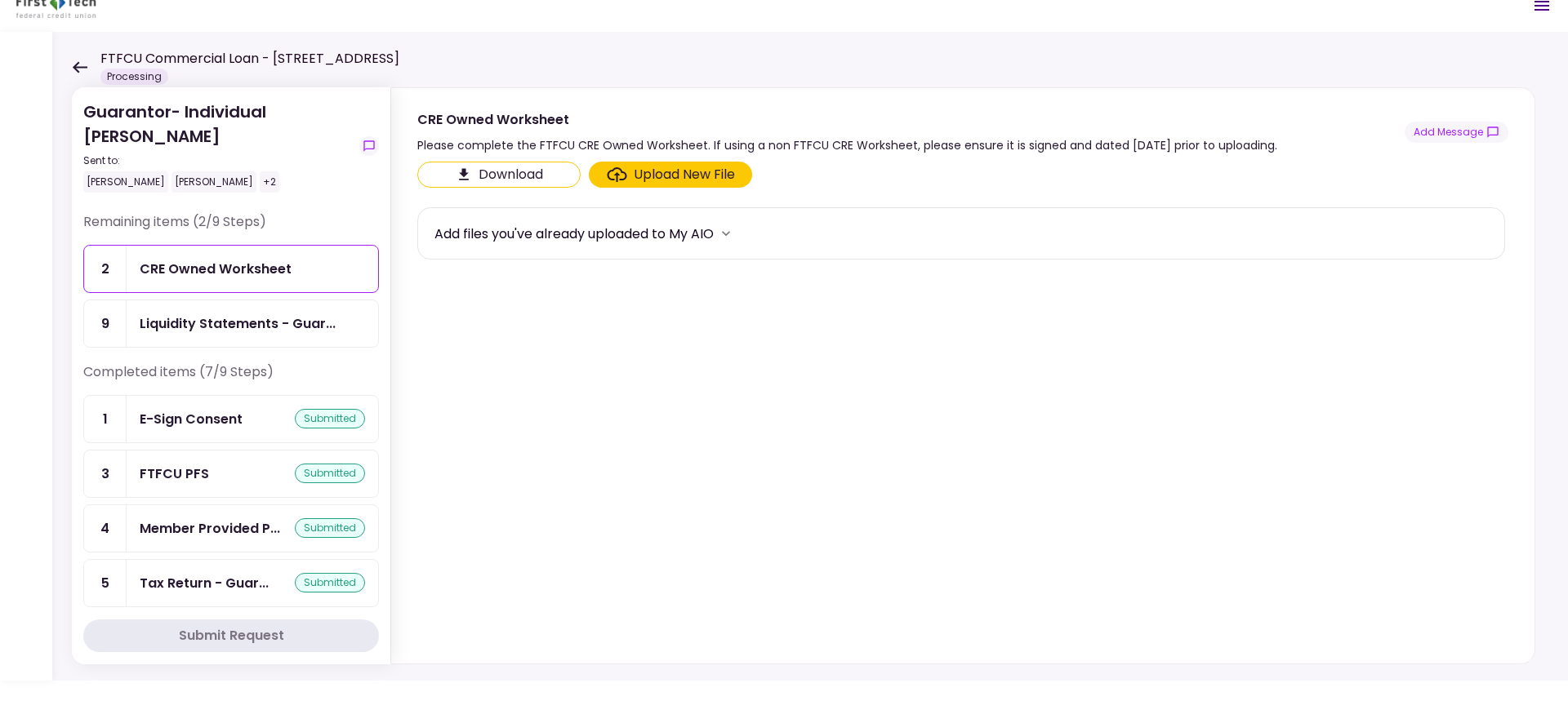
click at [671, 176] on div "Upload New File" at bounding box center [684, 175] width 102 height 20
click at [0, 0] on input "Upload New File" at bounding box center [0, 0] width 0 height 0
click at [483, 168] on button "Download" at bounding box center [499, 175] width 163 height 26
click at [194, 320] on div "Liquidity Statements - Guar..." at bounding box center [238, 323] width 196 height 21
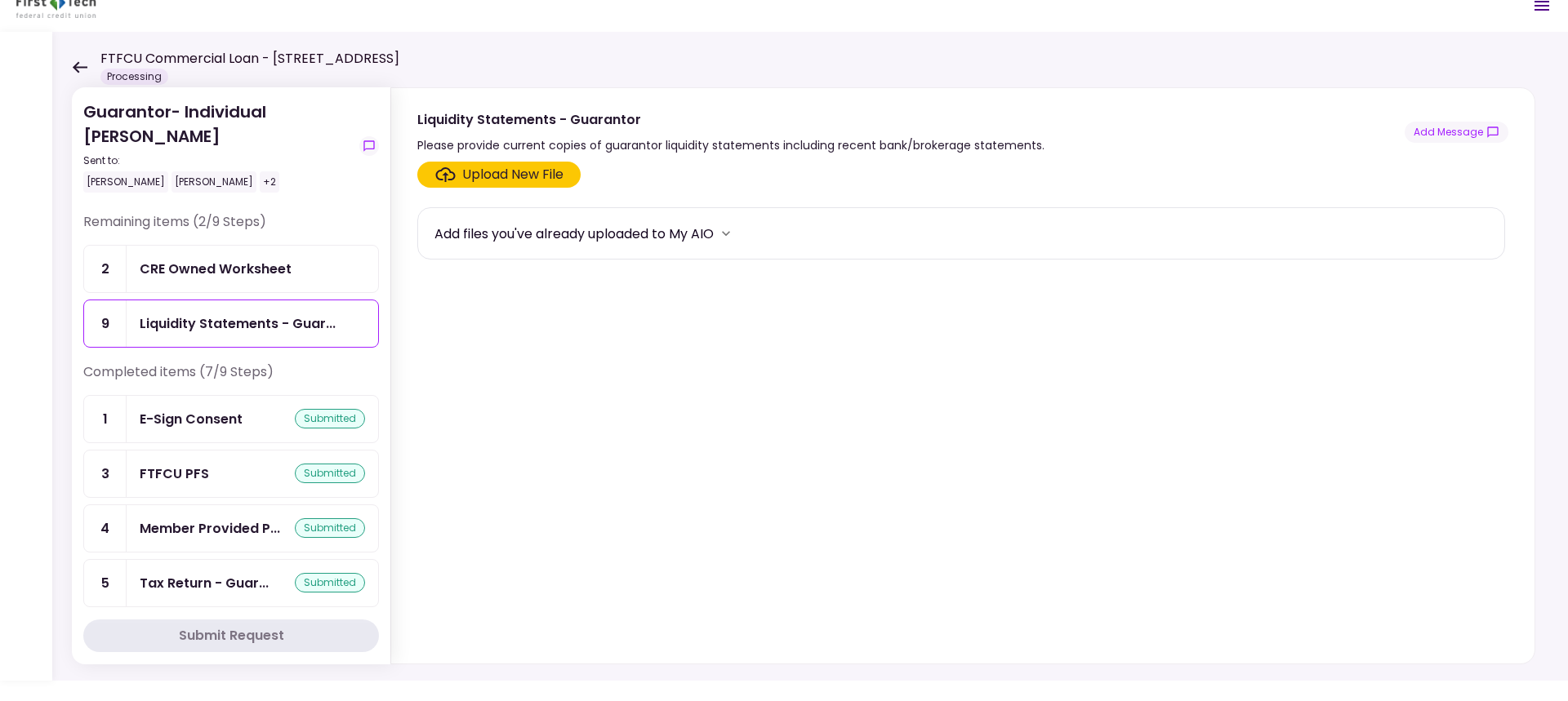
click at [511, 173] on div "Upload New File" at bounding box center [512, 175] width 102 height 20
click at [0, 0] on input "Upload New File" at bounding box center [0, 0] width 0 height 0
click at [73, 64] on icon at bounding box center [79, 67] width 16 height 12
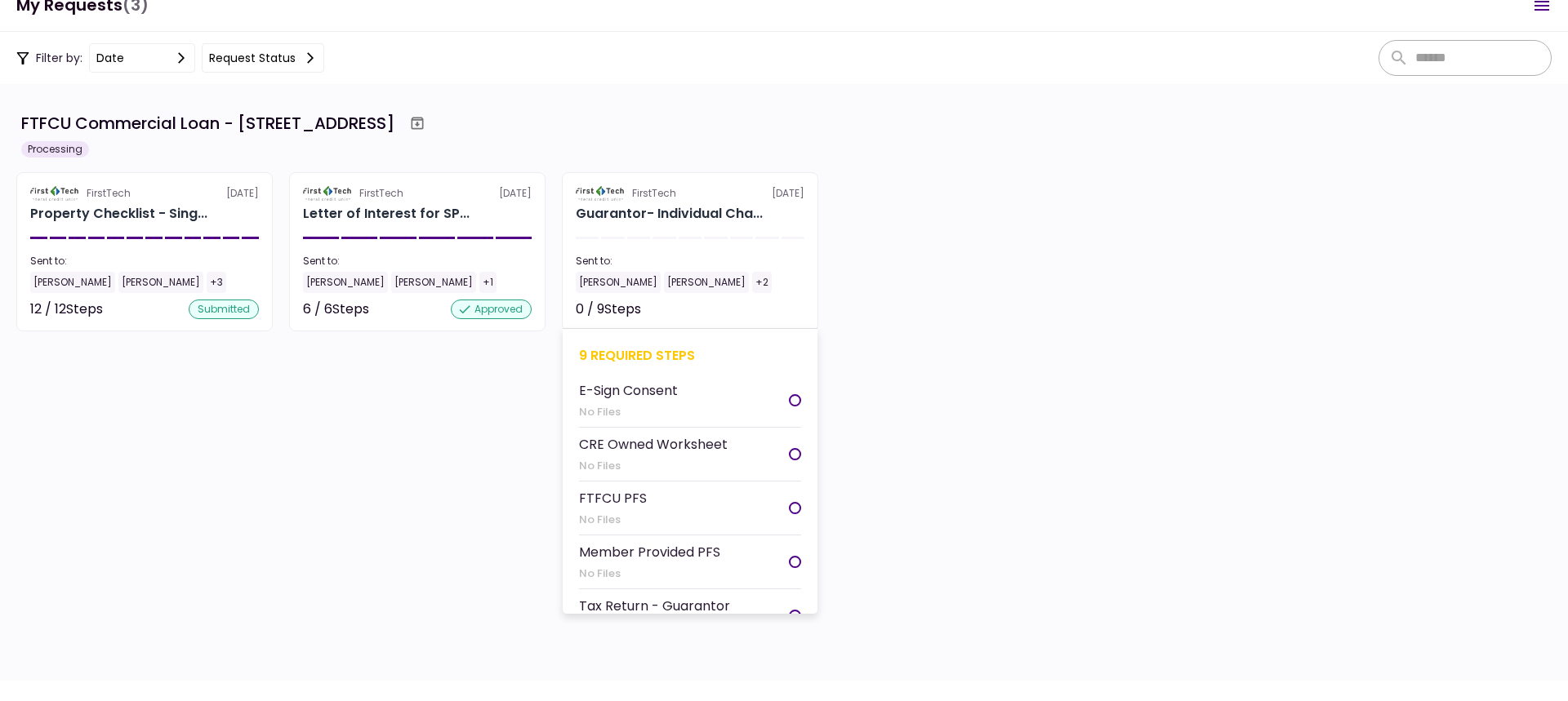
click at [662, 445] on div "CRE Owned Worksheet" at bounding box center [654, 444] width 149 height 21
